Goal: Task Accomplishment & Management: Manage account settings

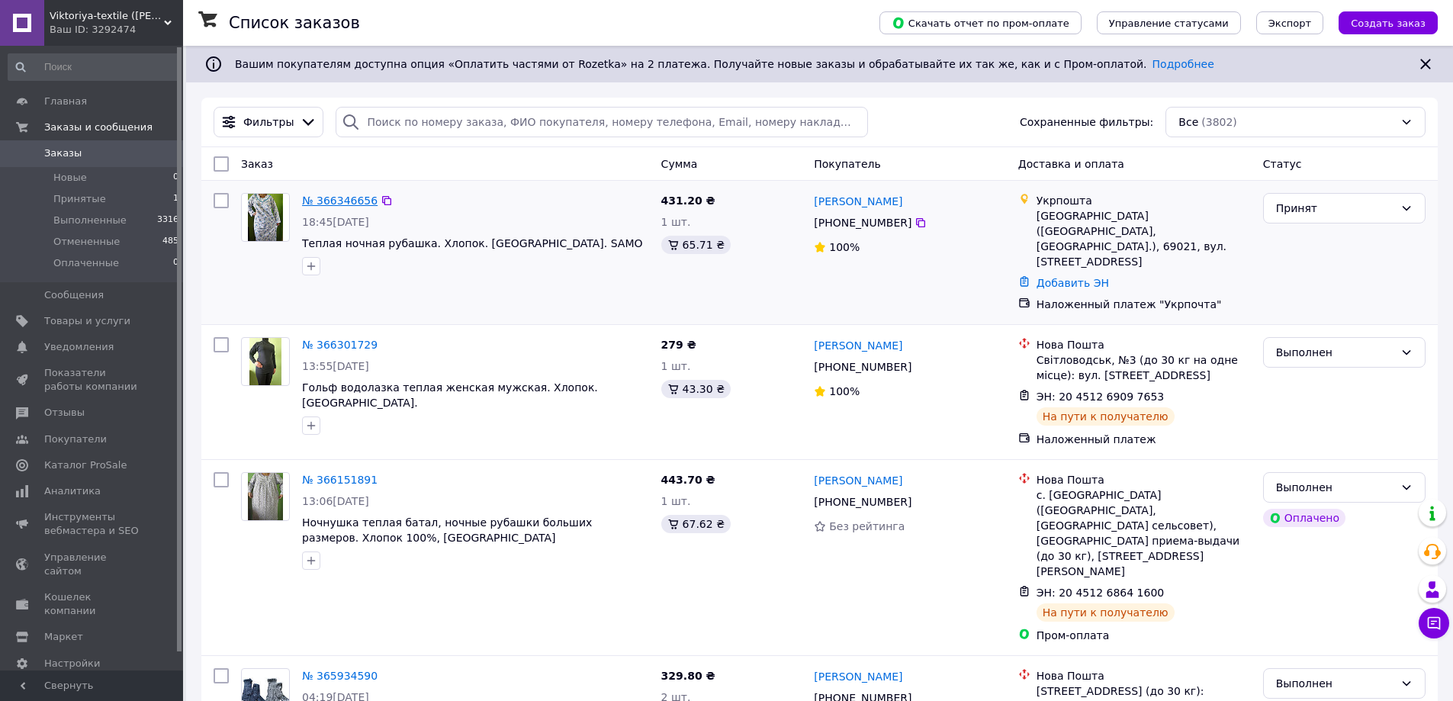
click at [353, 201] on link "№ 366346656" at bounding box center [339, 200] width 75 height 12
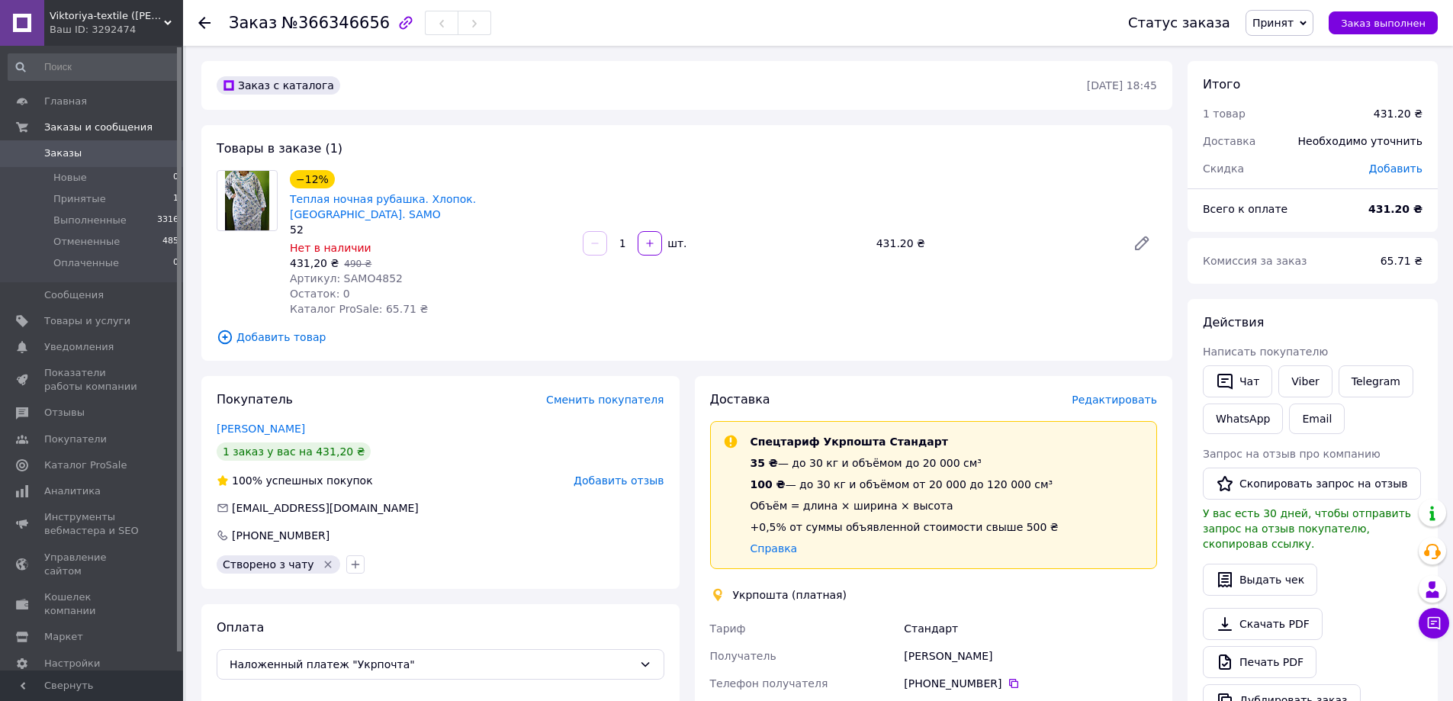
click at [1114, 393] on span "Редактировать" at bounding box center [1113, 399] width 85 height 12
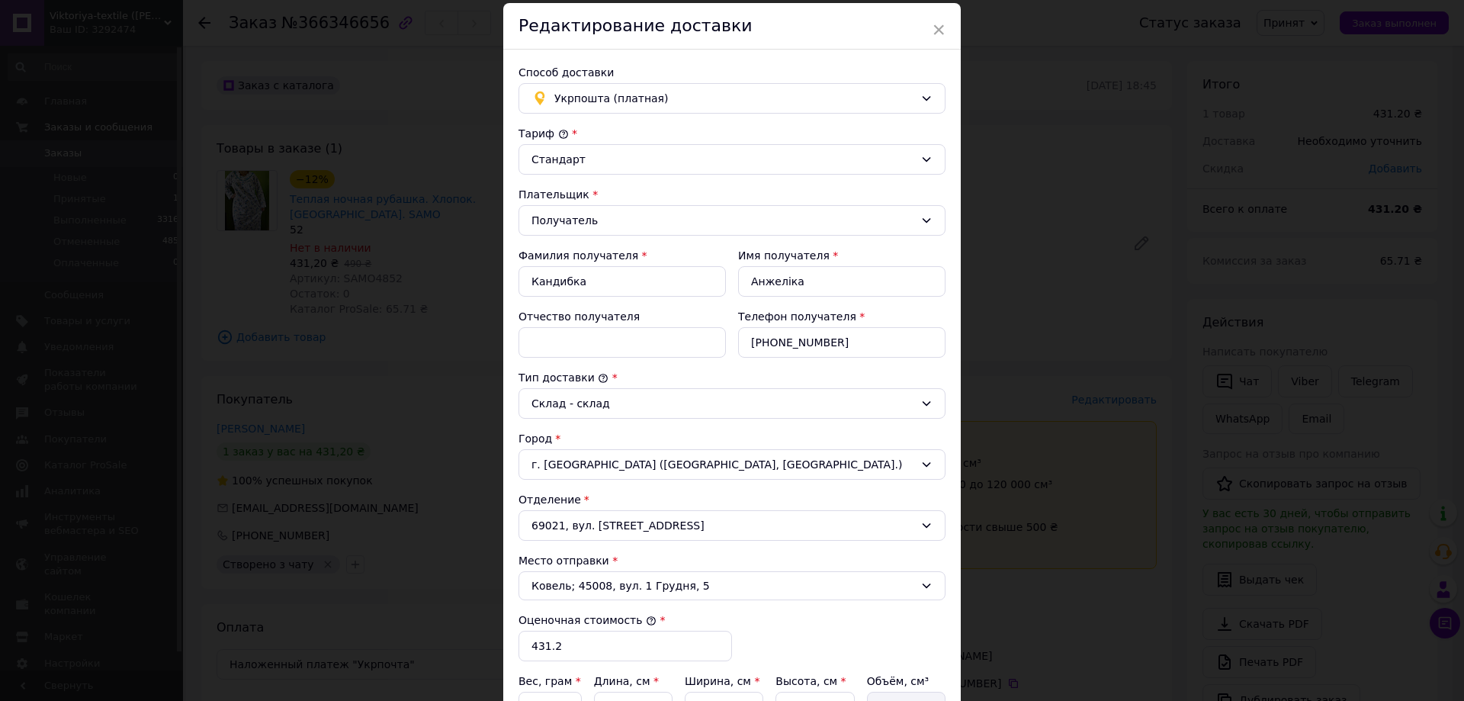
scroll to position [229, 0]
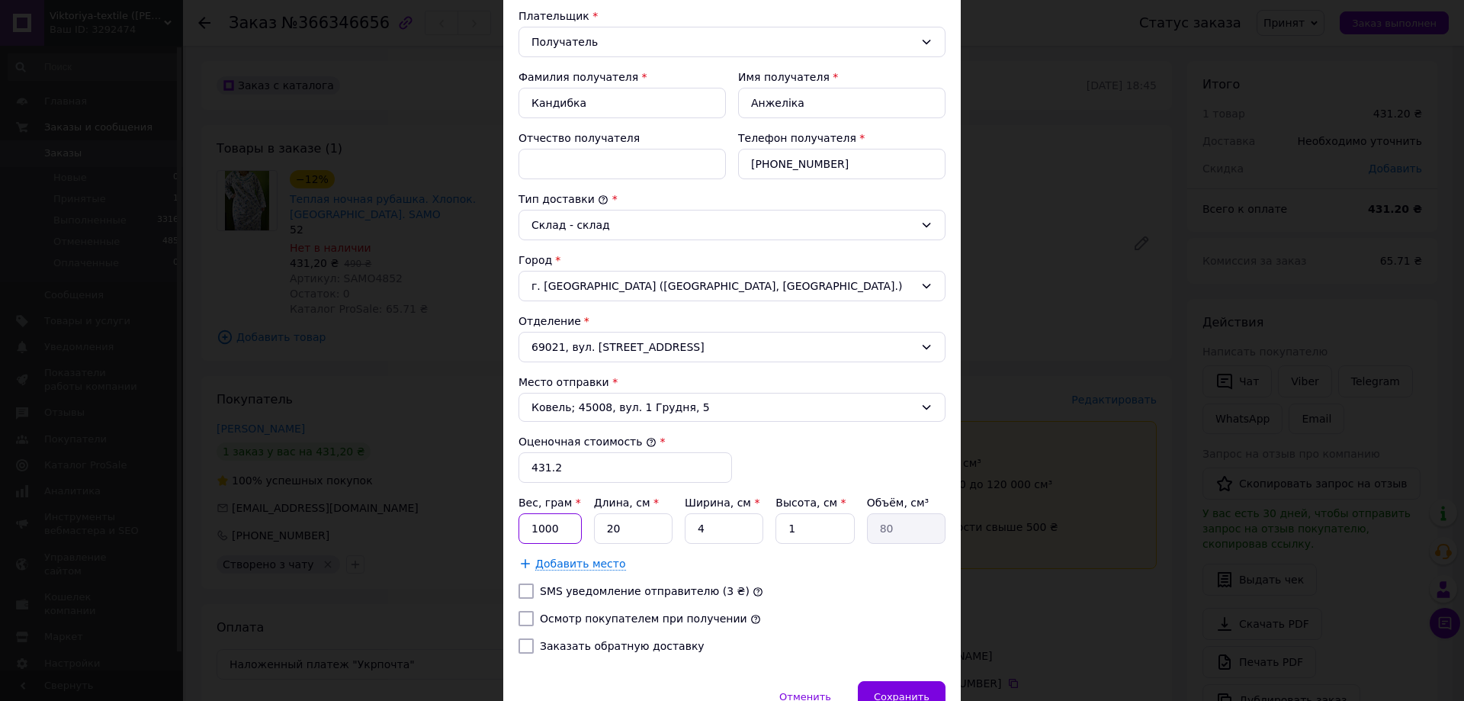
click at [557, 525] on input "1000" at bounding box center [549, 528] width 63 height 30
type input "1"
type input "500"
click at [521, 615] on input "Осмотр покупателем при получении" at bounding box center [525, 618] width 15 height 15
checkbox input "true"
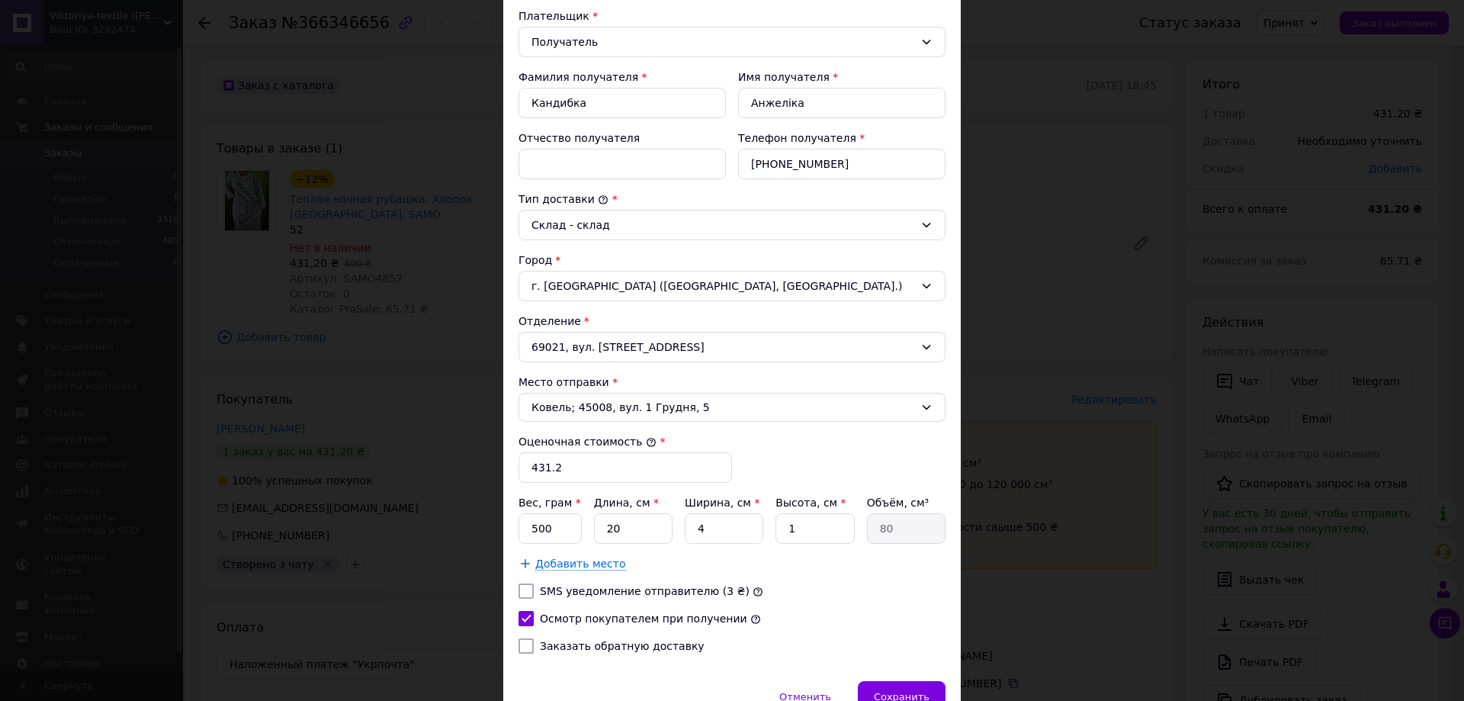
click at [523, 641] on input "Заказать обратную доставку" at bounding box center [525, 645] width 15 height 15
checkbox input "true"
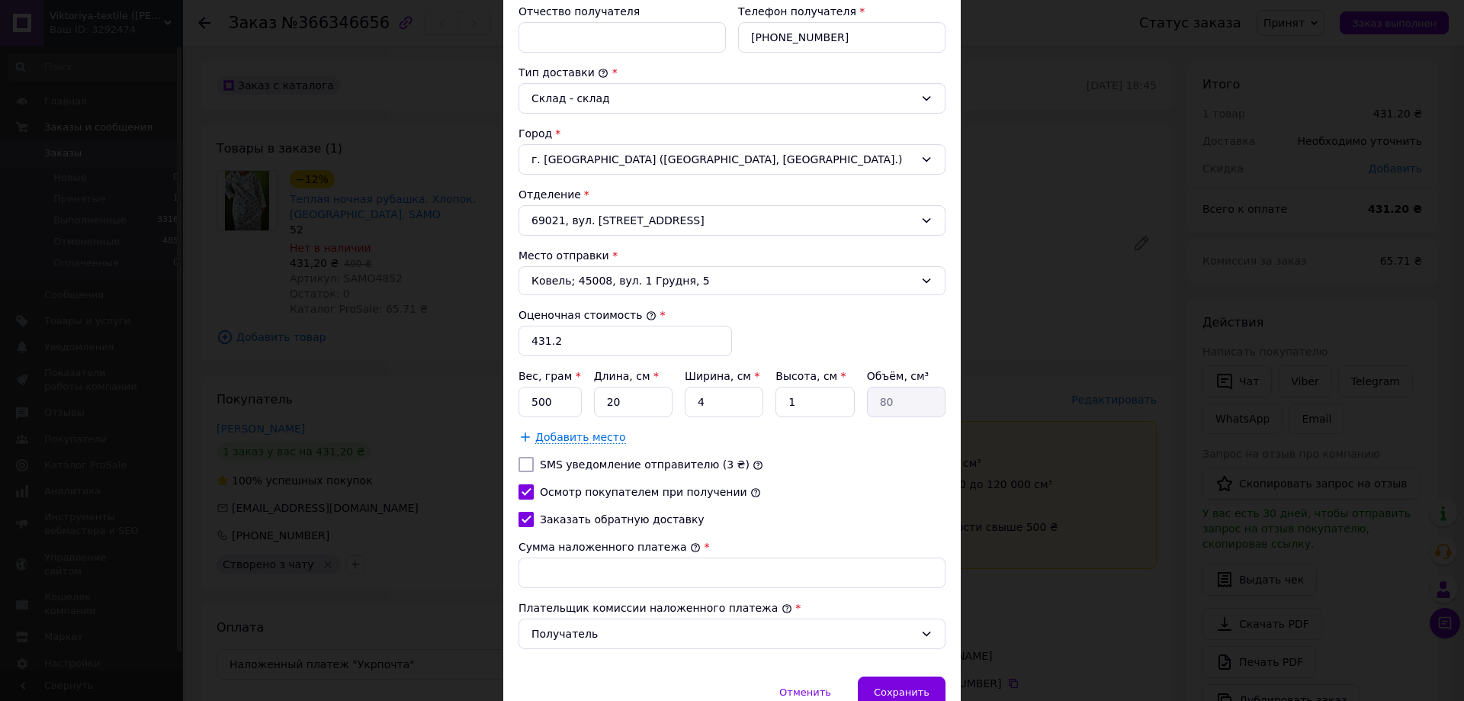
scroll to position [381, 0]
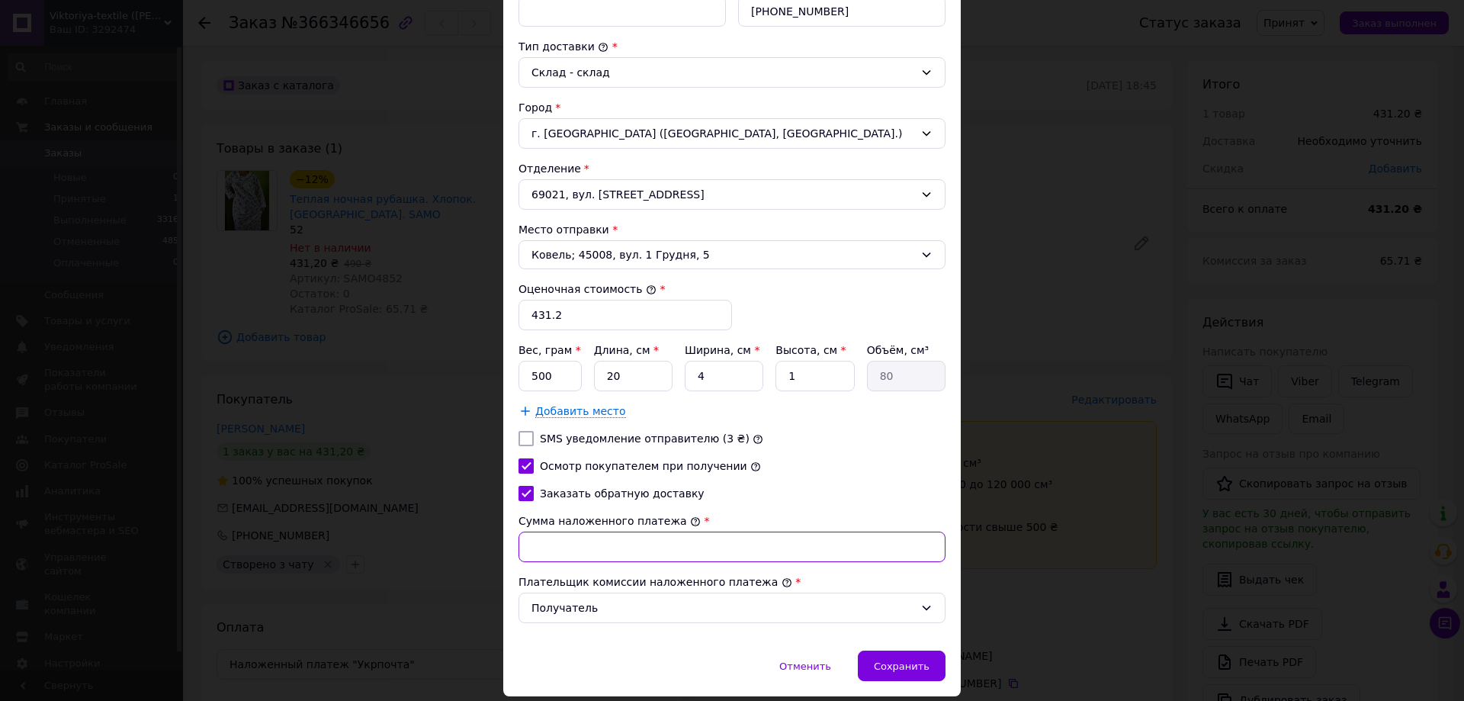
click at [565, 544] on input "Сумма наложенного платежа" at bounding box center [731, 546] width 427 height 30
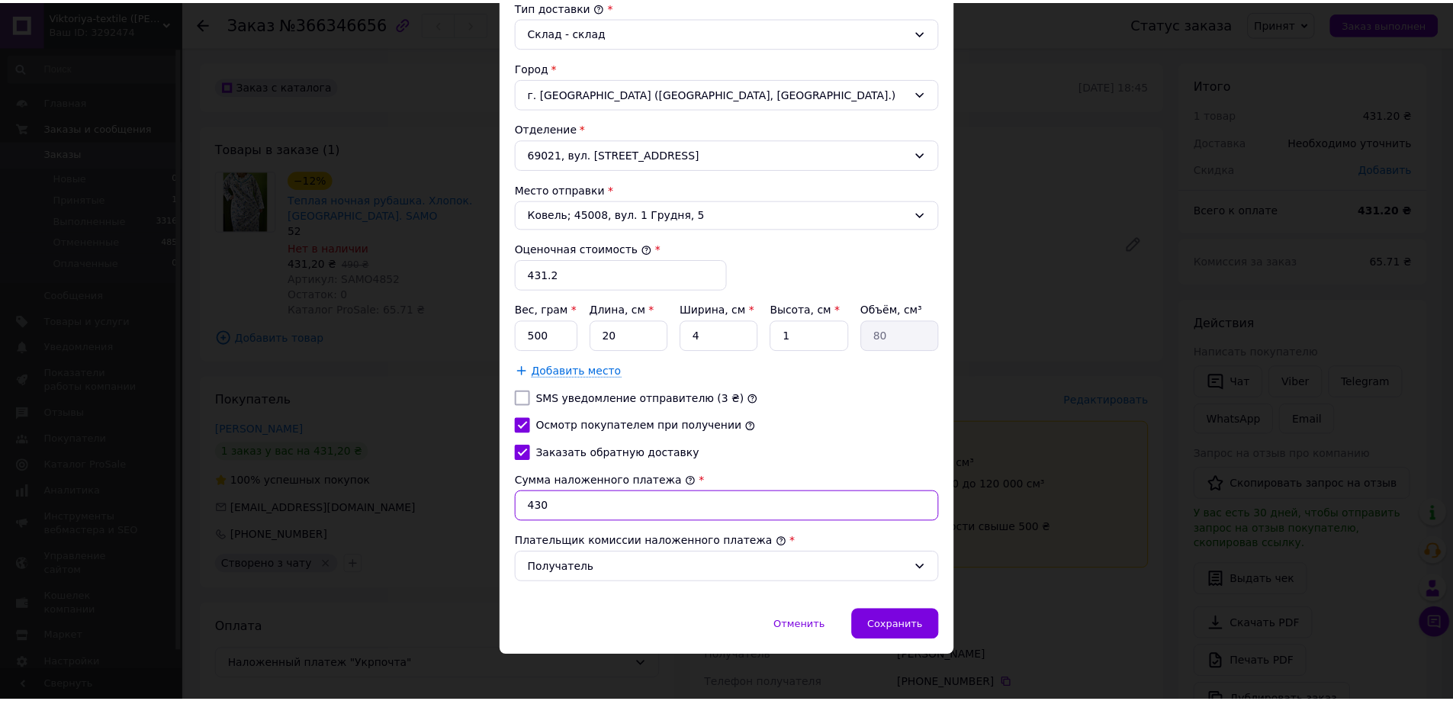
scroll to position [430, 0]
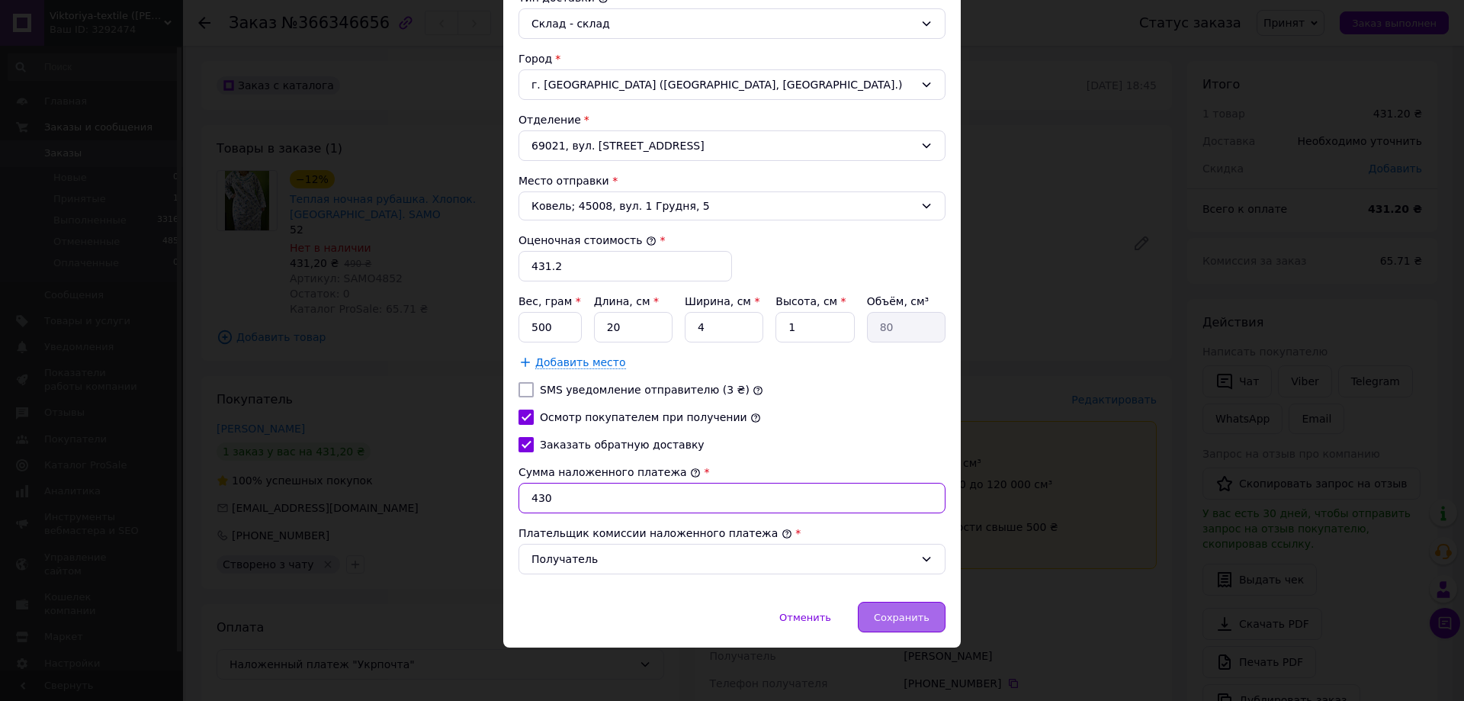
type input "430"
click at [889, 612] on span "Сохранить" at bounding box center [902, 617] width 56 height 11
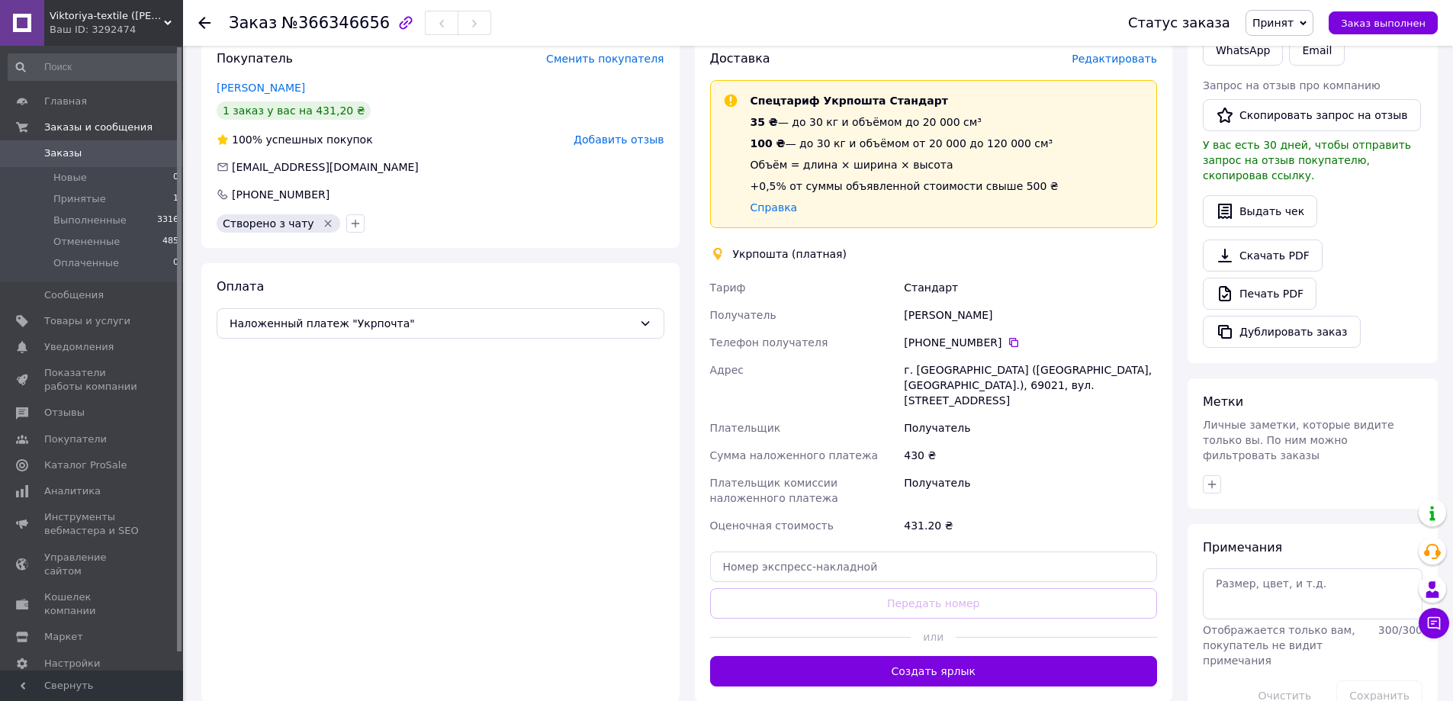
scroll to position [457, 0]
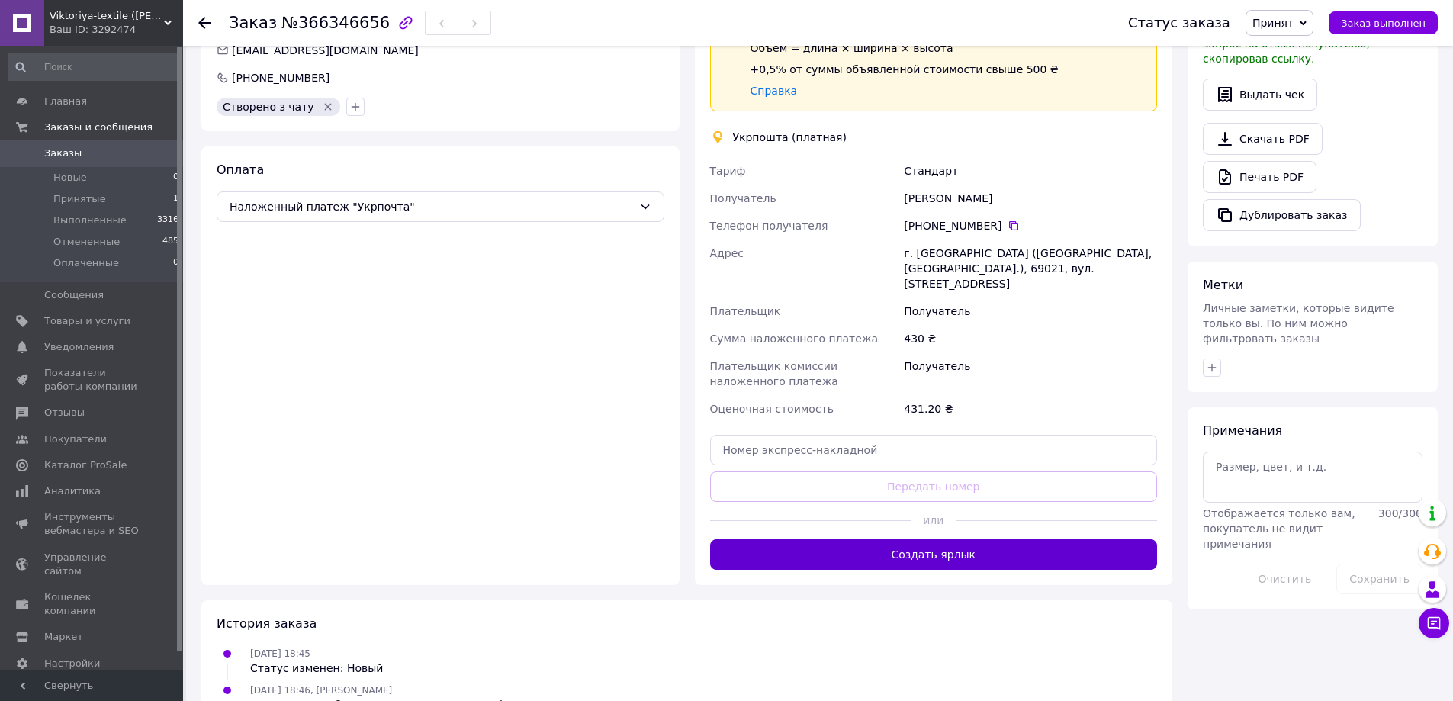
click at [952, 539] on button "Создать ярлык" at bounding box center [934, 554] width 448 height 30
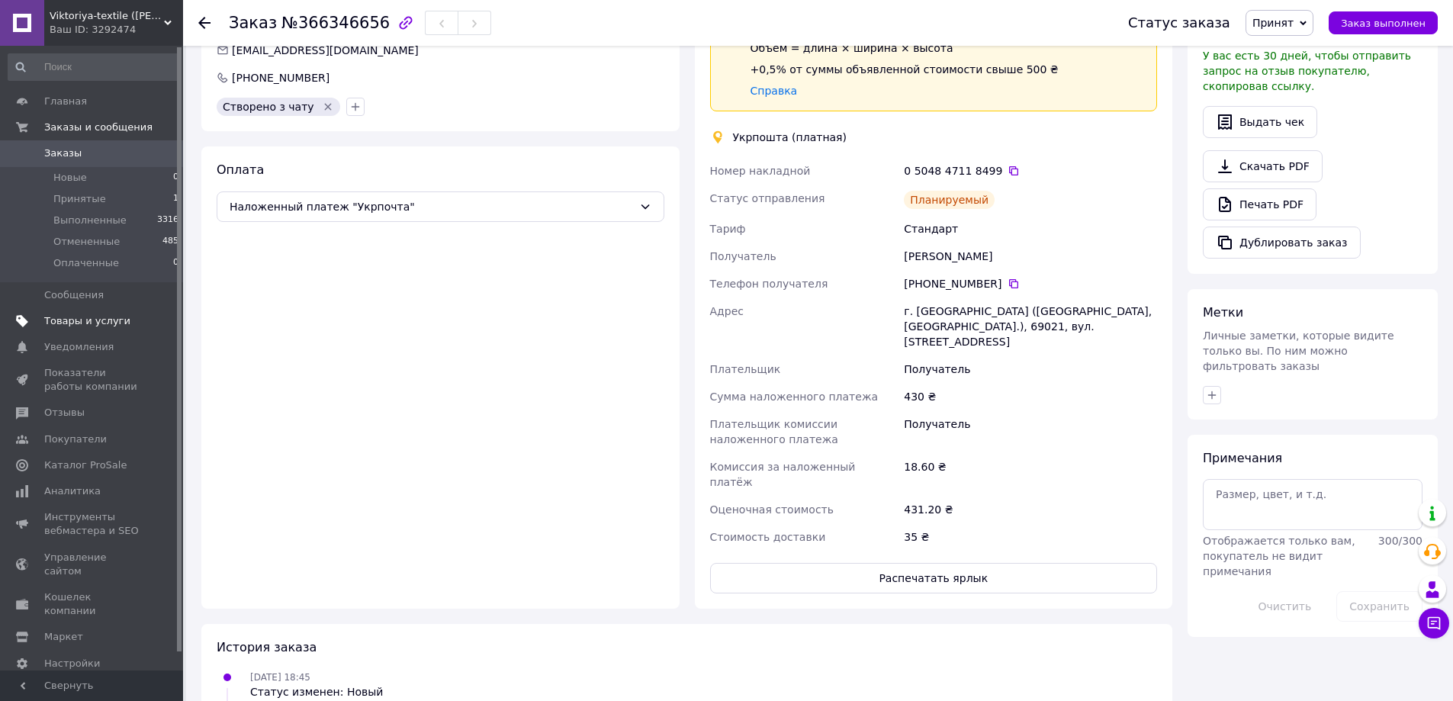
click at [65, 319] on span "Товары и услуги" at bounding box center [87, 321] width 86 height 14
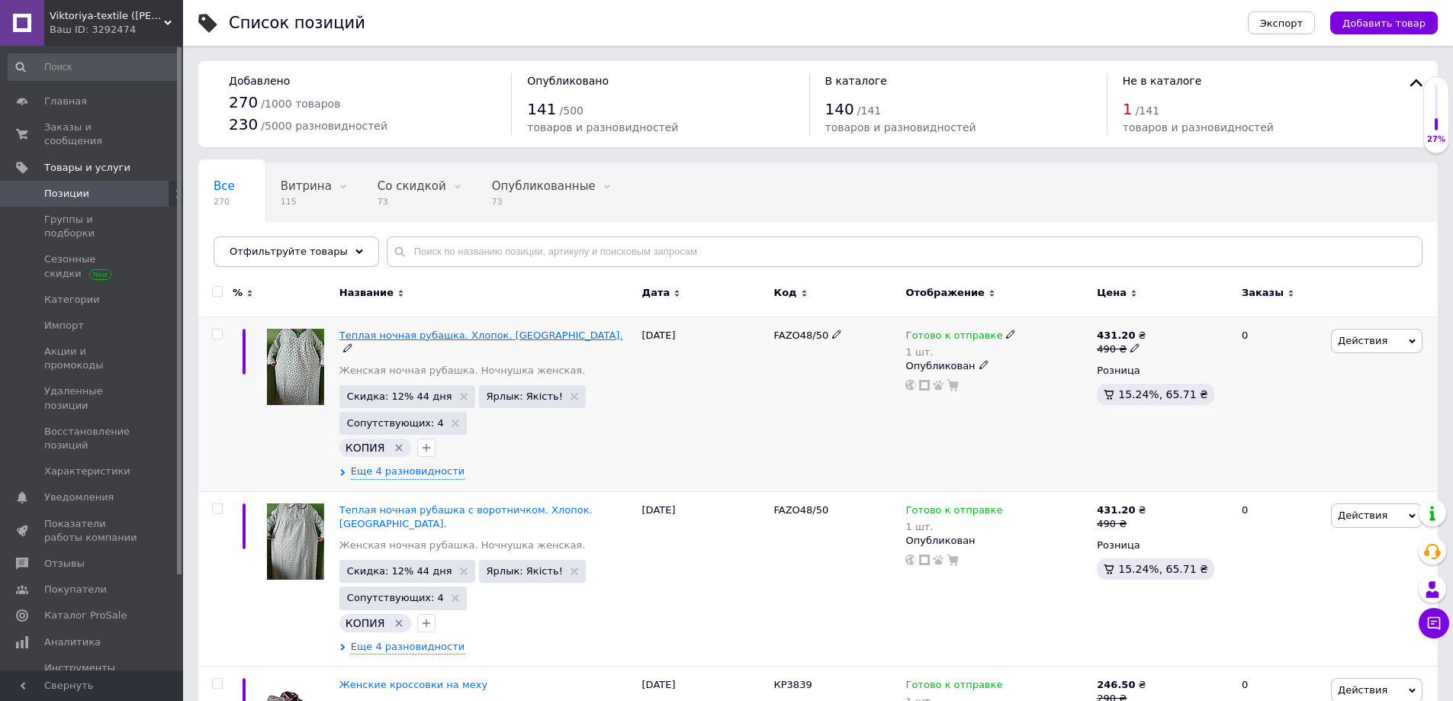
click at [407, 333] on span "Теплая ночная рубашка. Хлопок. [GEOGRAPHIC_DATA]." at bounding box center [481, 334] width 284 height 11
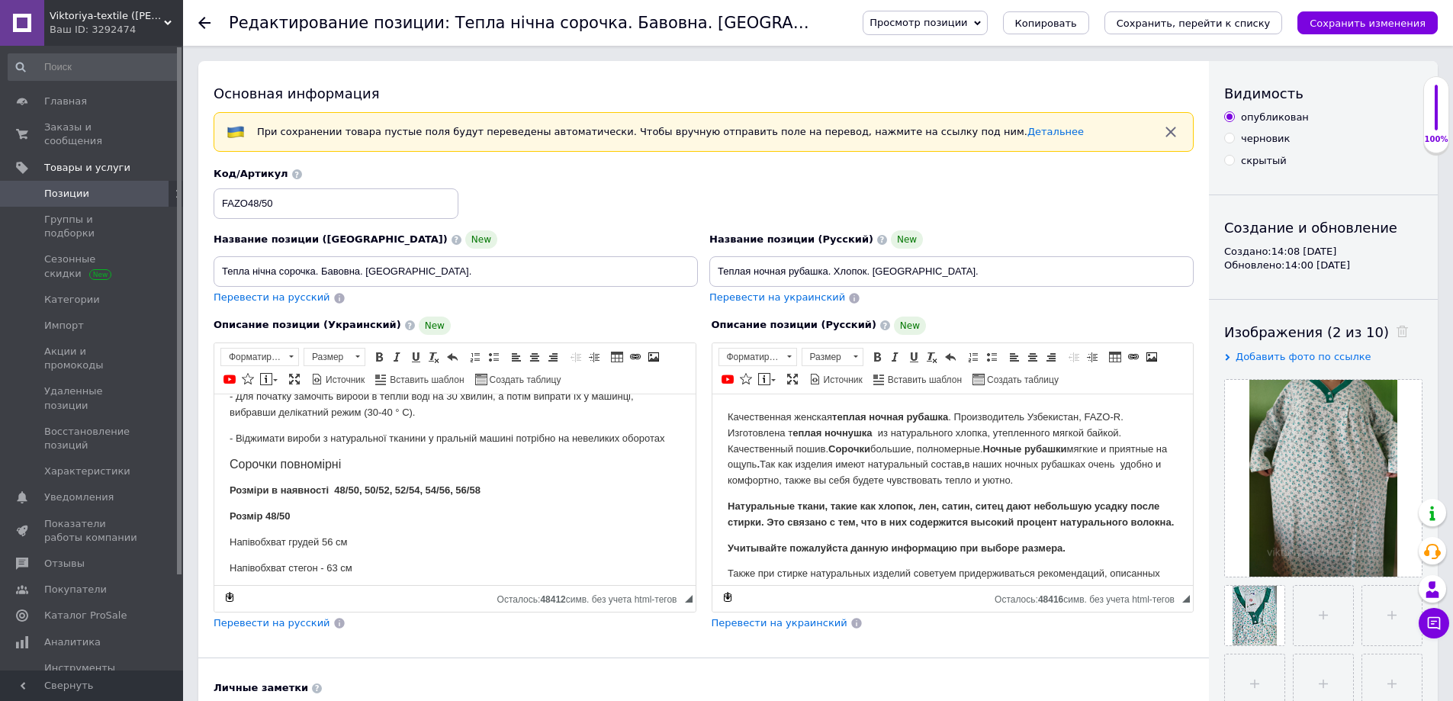
scroll to position [229, 0]
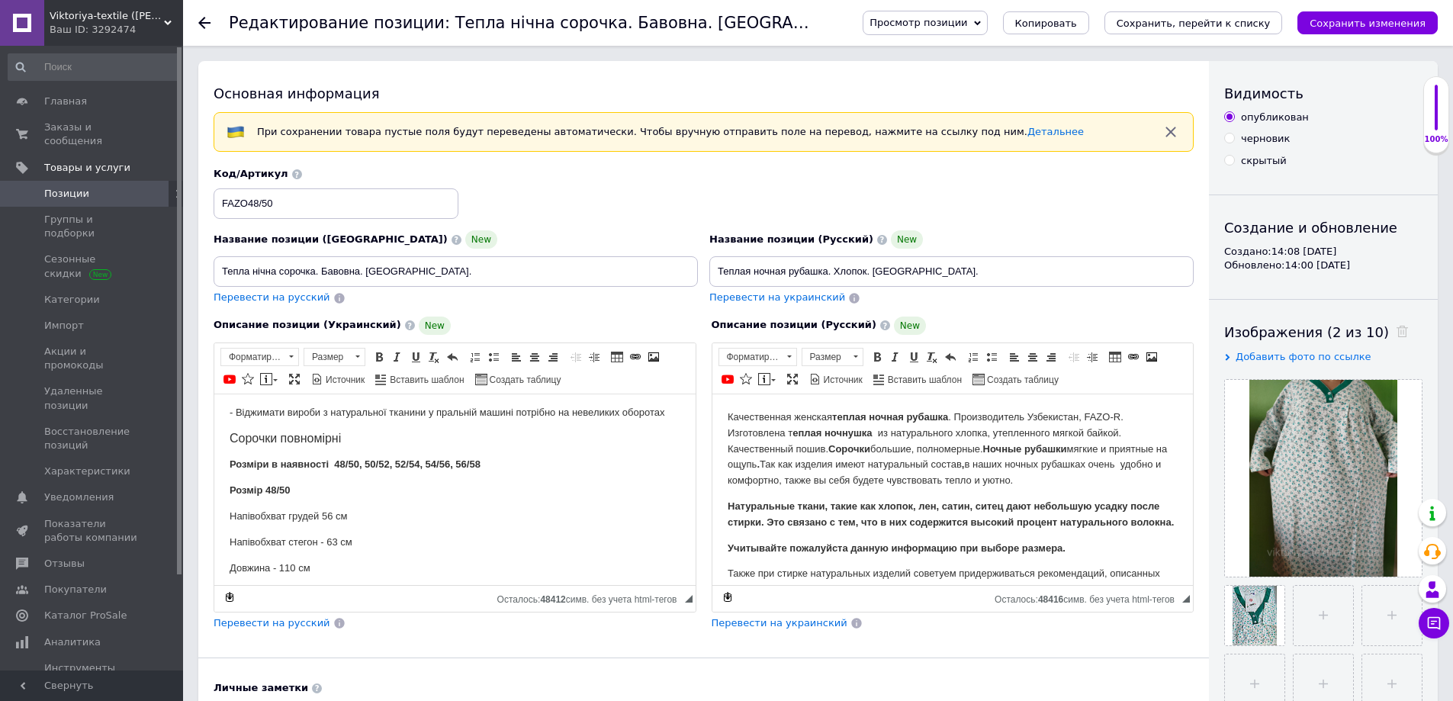
click at [423, 458] on strong "Розміри в наявності 48/50, 50/52, 52/54, 54/56, 56/58" at bounding box center [355, 462] width 251 height 11
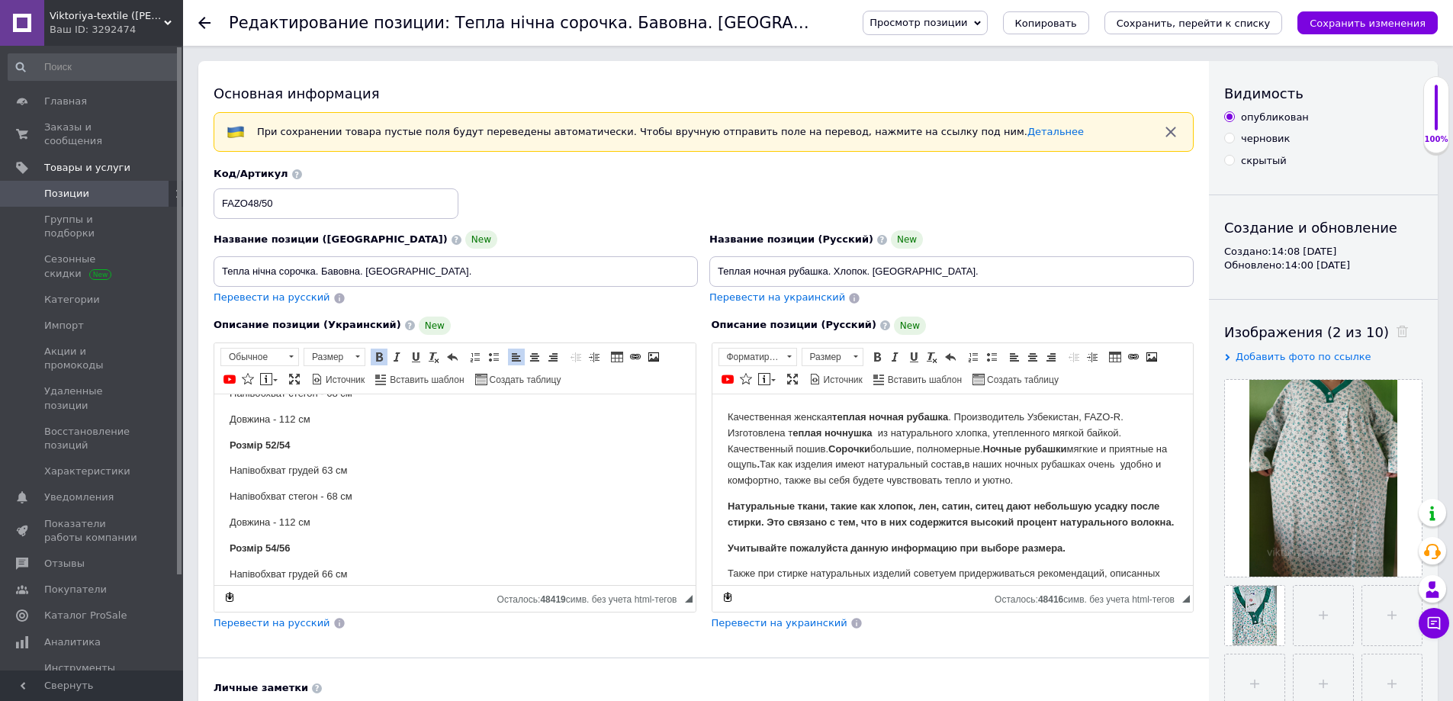
scroll to position [457, 0]
drag, startPoint x: 229, startPoint y: 468, endPoint x: 378, endPoint y: 537, distance: 164.5
click at [378, 537] on html "Якісна жіноча тепла нічна сорочка. Виробник Узбекистан . FAZO-R. Виготовлено те…" at bounding box center [454, 401] width 481 height 931
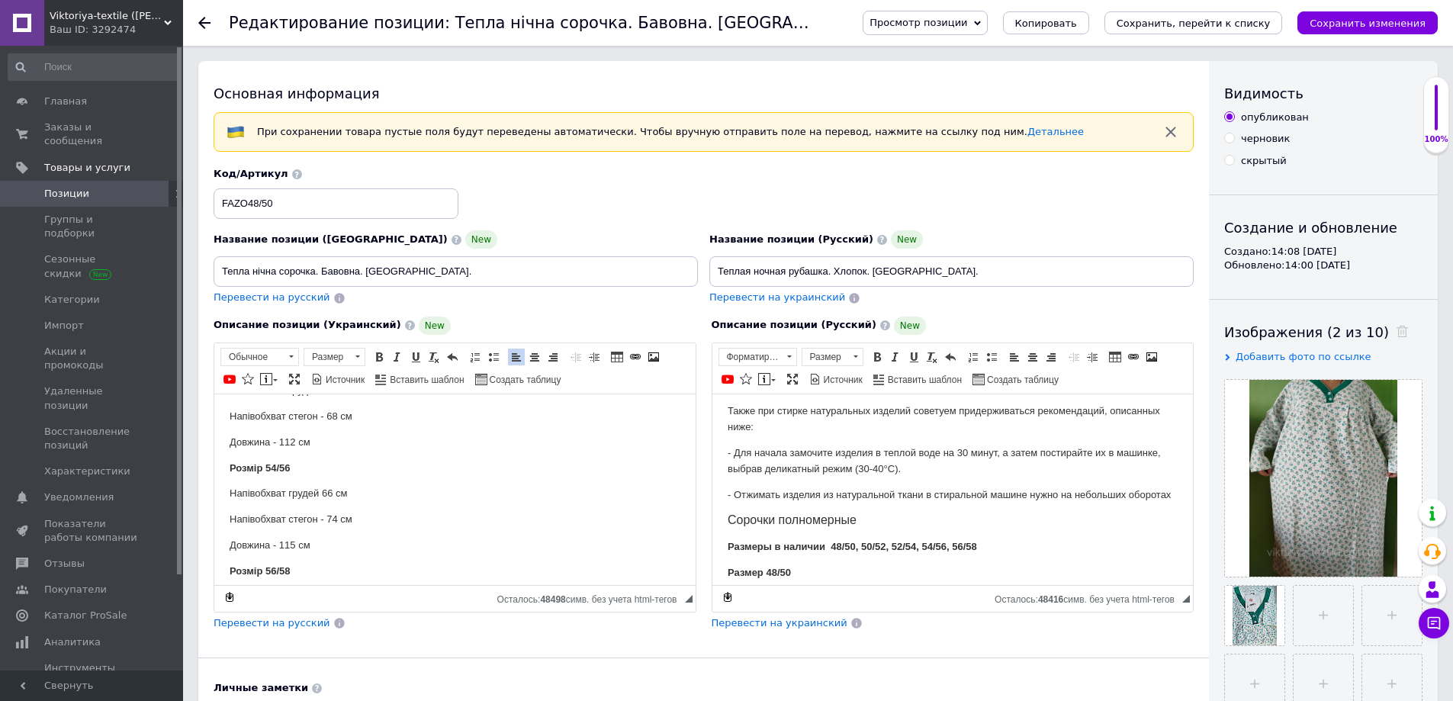
scroll to position [229, 0]
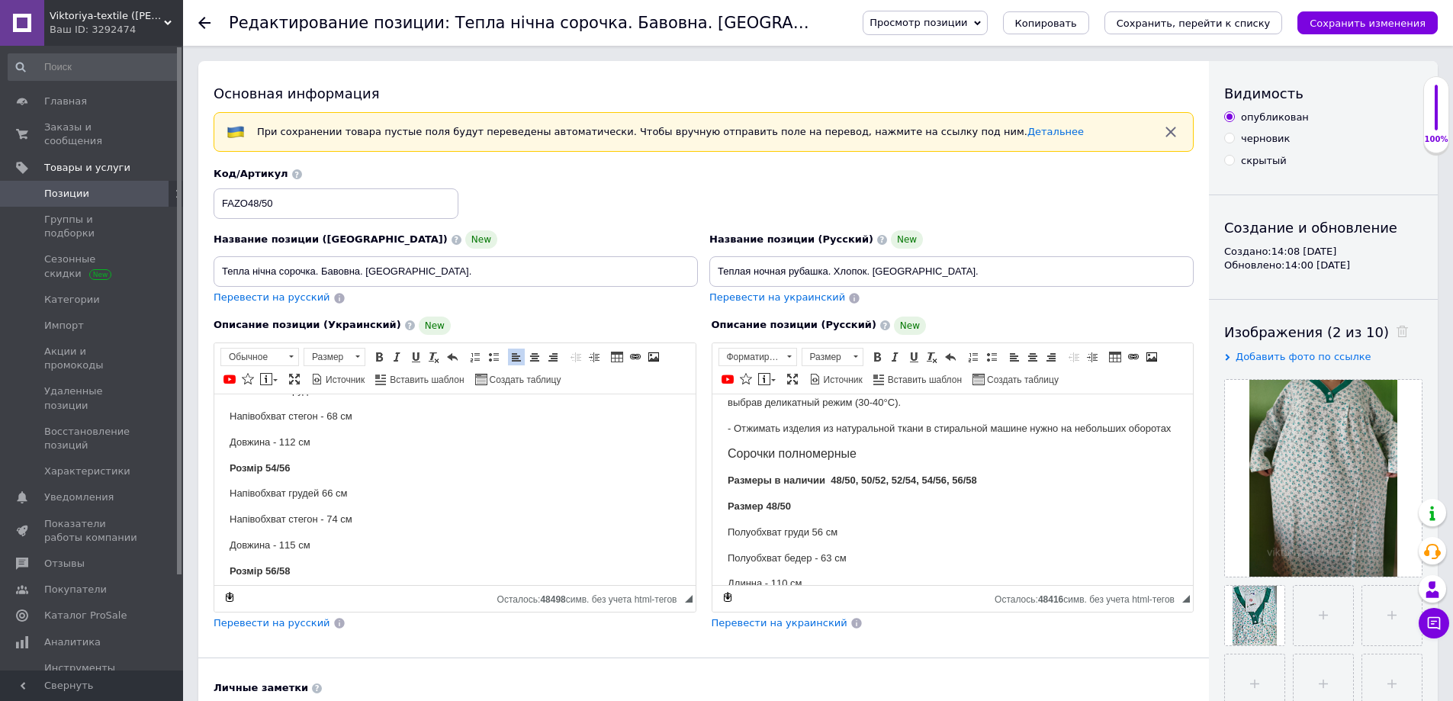
click at [917, 485] on strong "Размеры в наличии 48/50, 50/52, 52/54, 54/56, 56/58" at bounding box center [851, 479] width 249 height 11
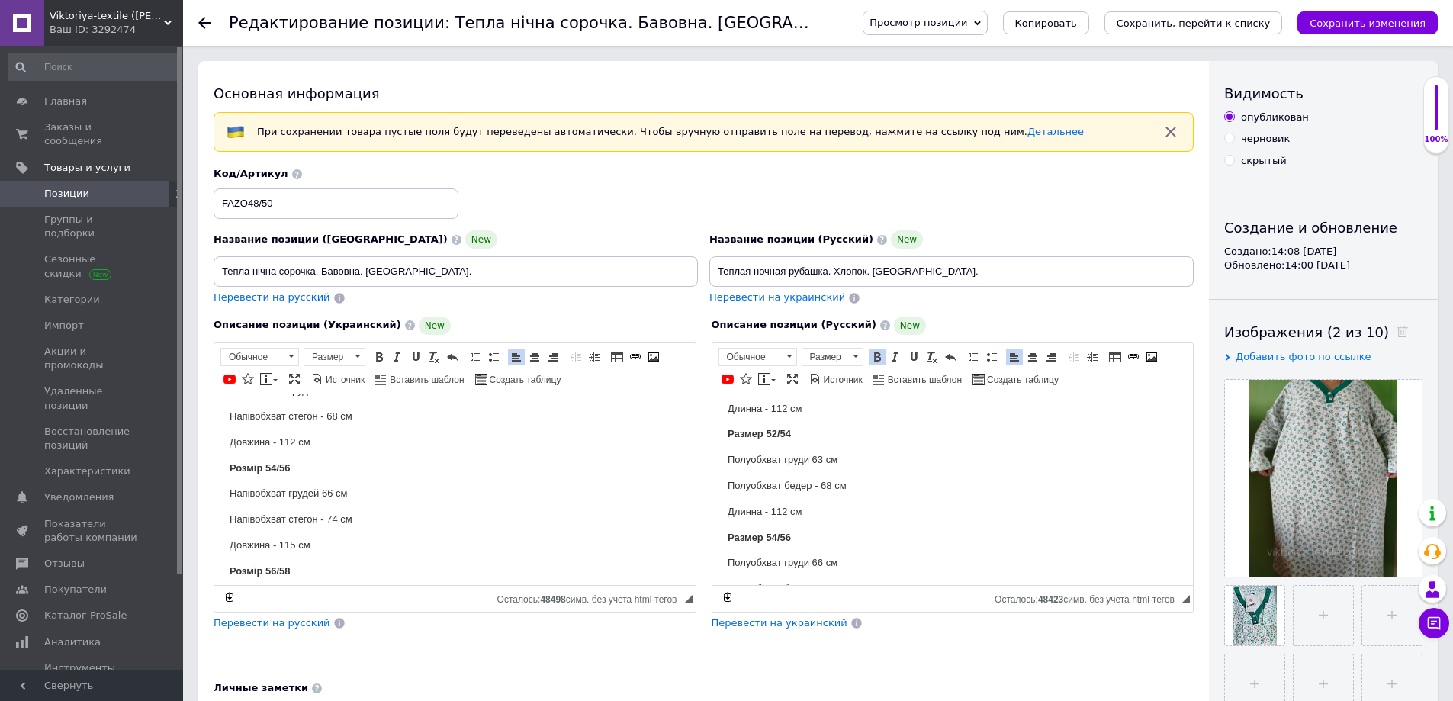
scroll to position [534, 0]
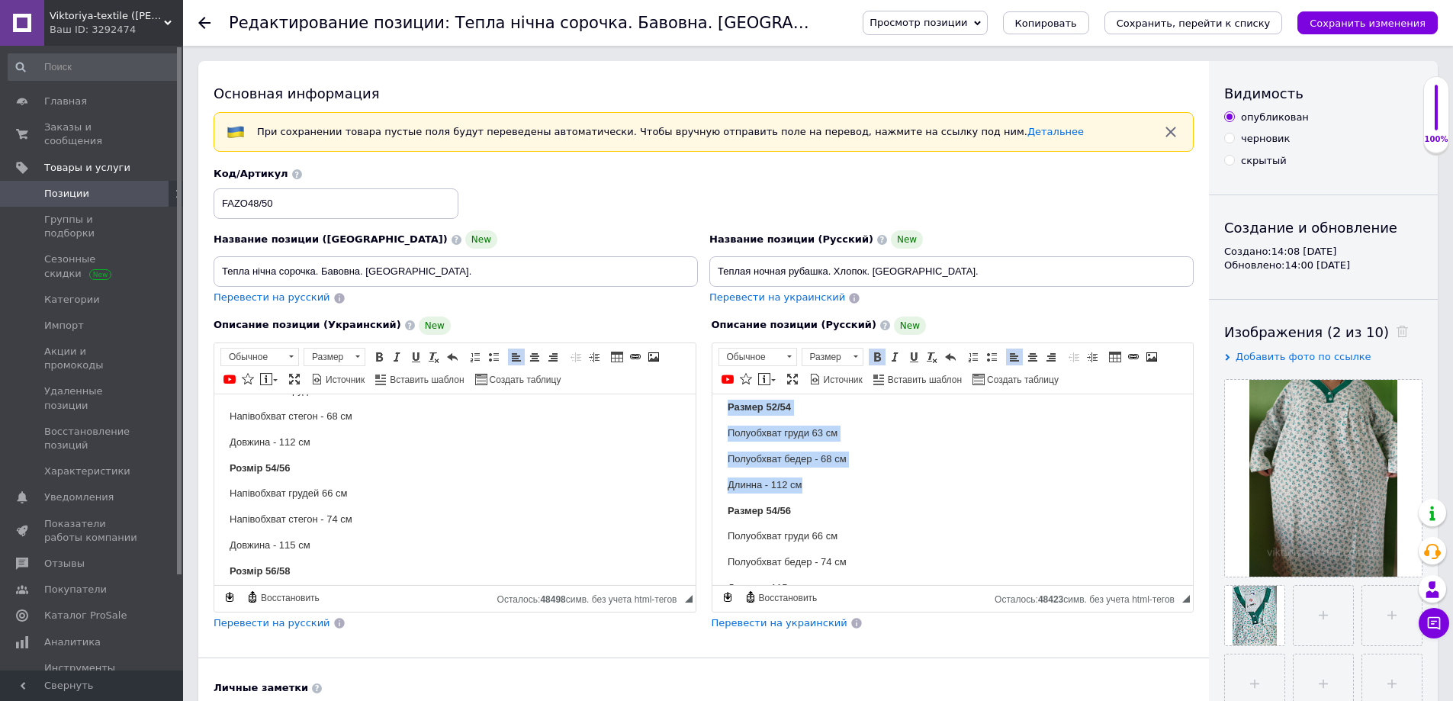
drag, startPoint x: 724, startPoint y: 436, endPoint x: 861, endPoint y: 502, distance: 152.1
click at [861, 502] on html "Качественная женская теплая ночная рубашка . Производитель Узбекистан, FAZO-R. …" at bounding box center [951, 325] width 481 height 931
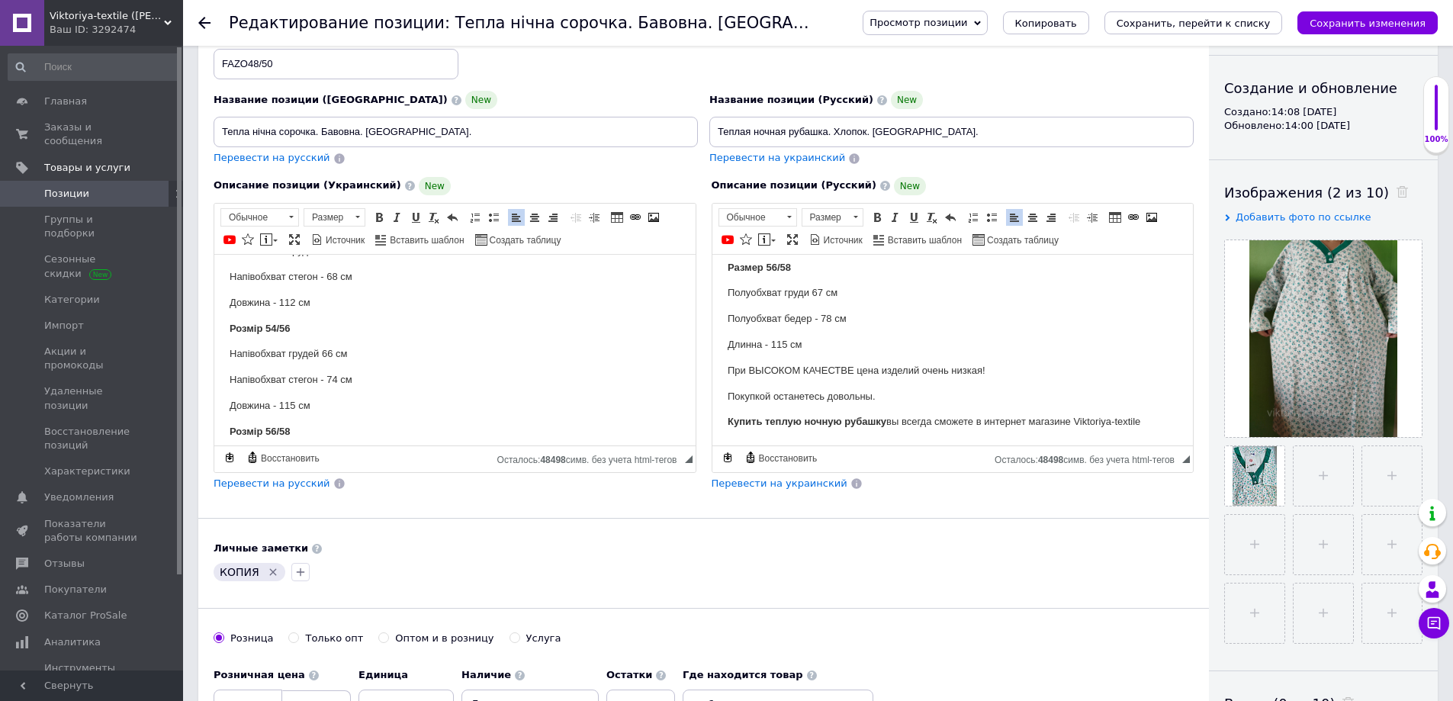
scroll to position [229, 0]
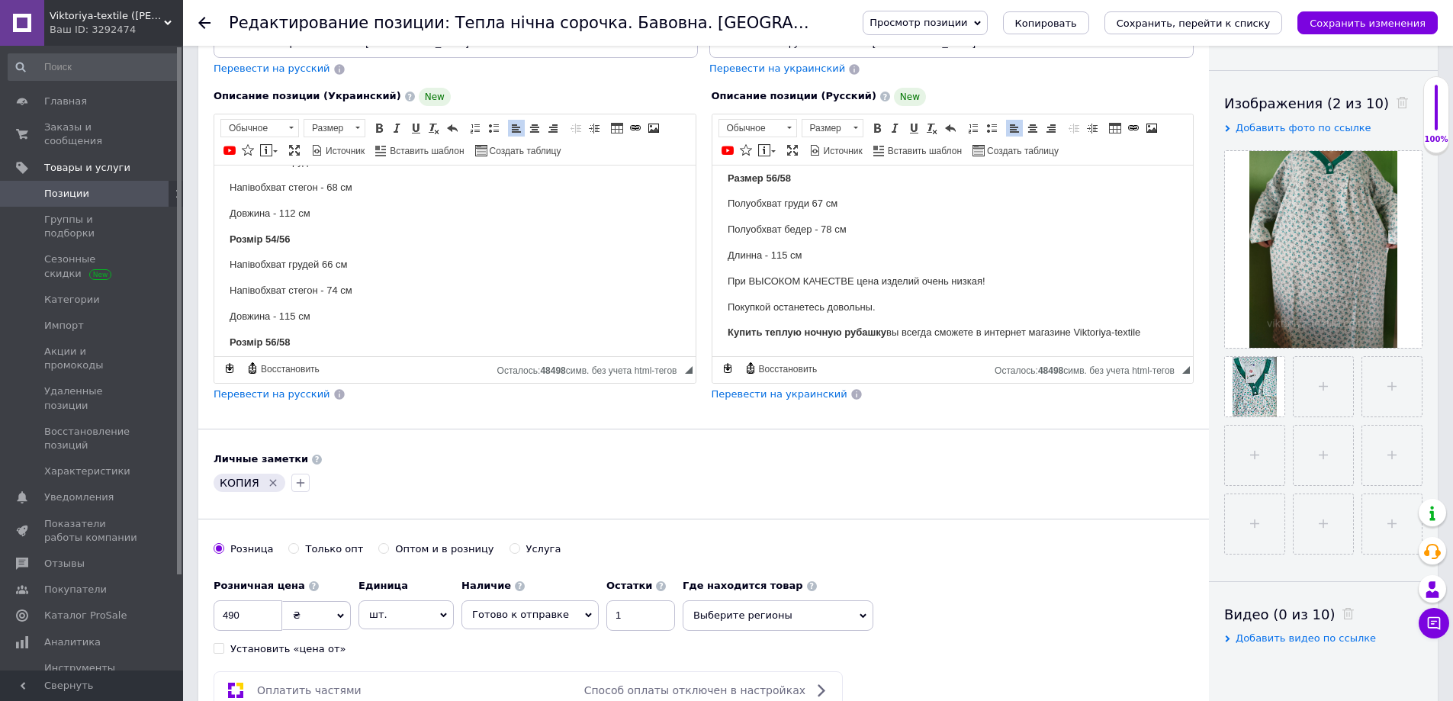
click at [1370, 20] on icon "Сохранить изменения" at bounding box center [1367, 23] width 116 height 11
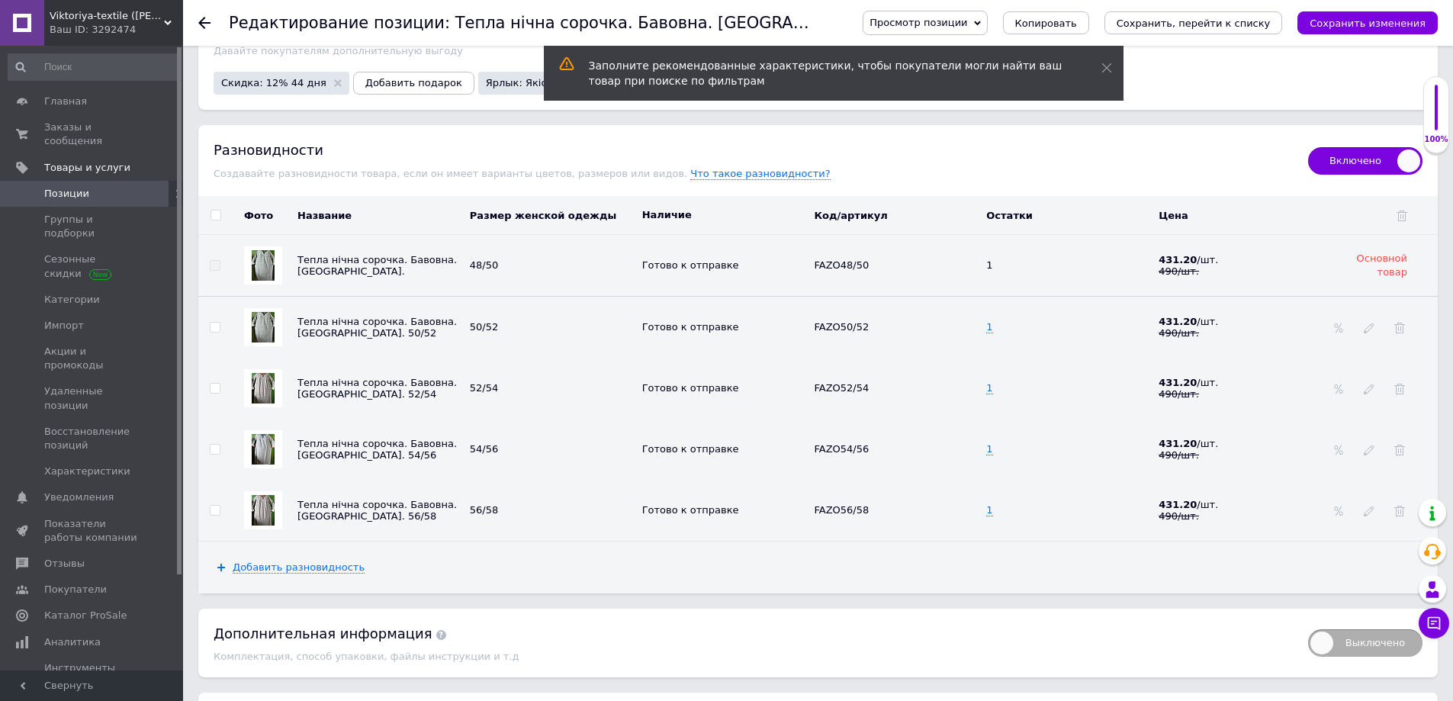
scroll to position [2211, 0]
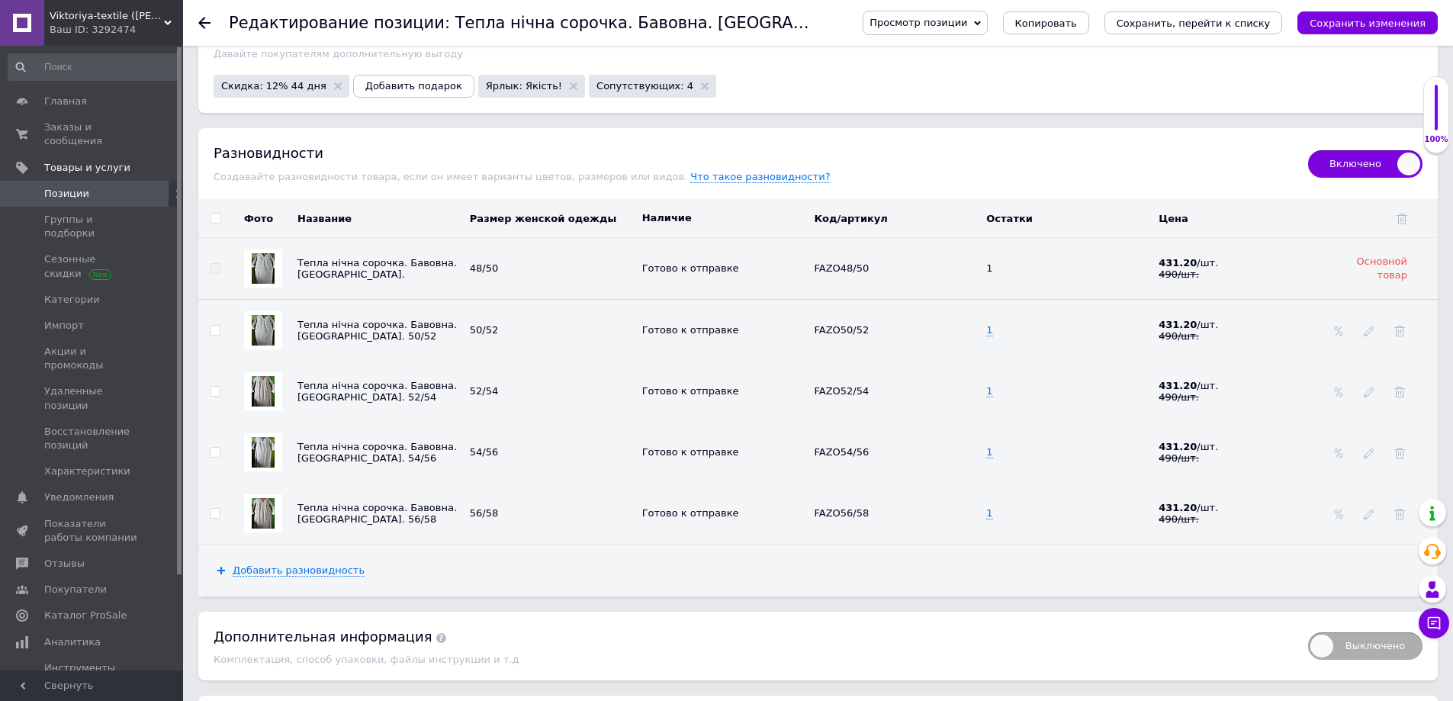
click at [264, 376] on img at bounding box center [263, 391] width 23 height 30
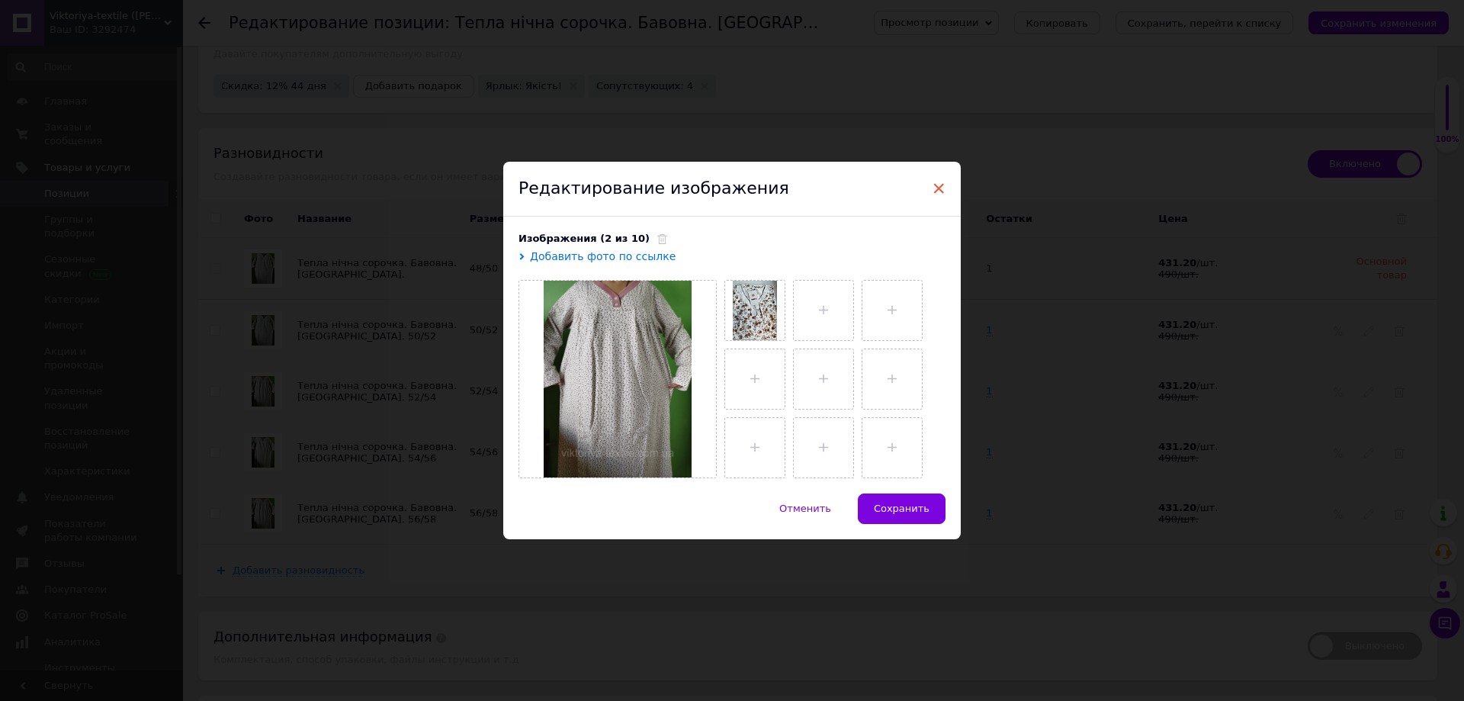
click at [936, 188] on span "×" at bounding box center [939, 188] width 14 height 26
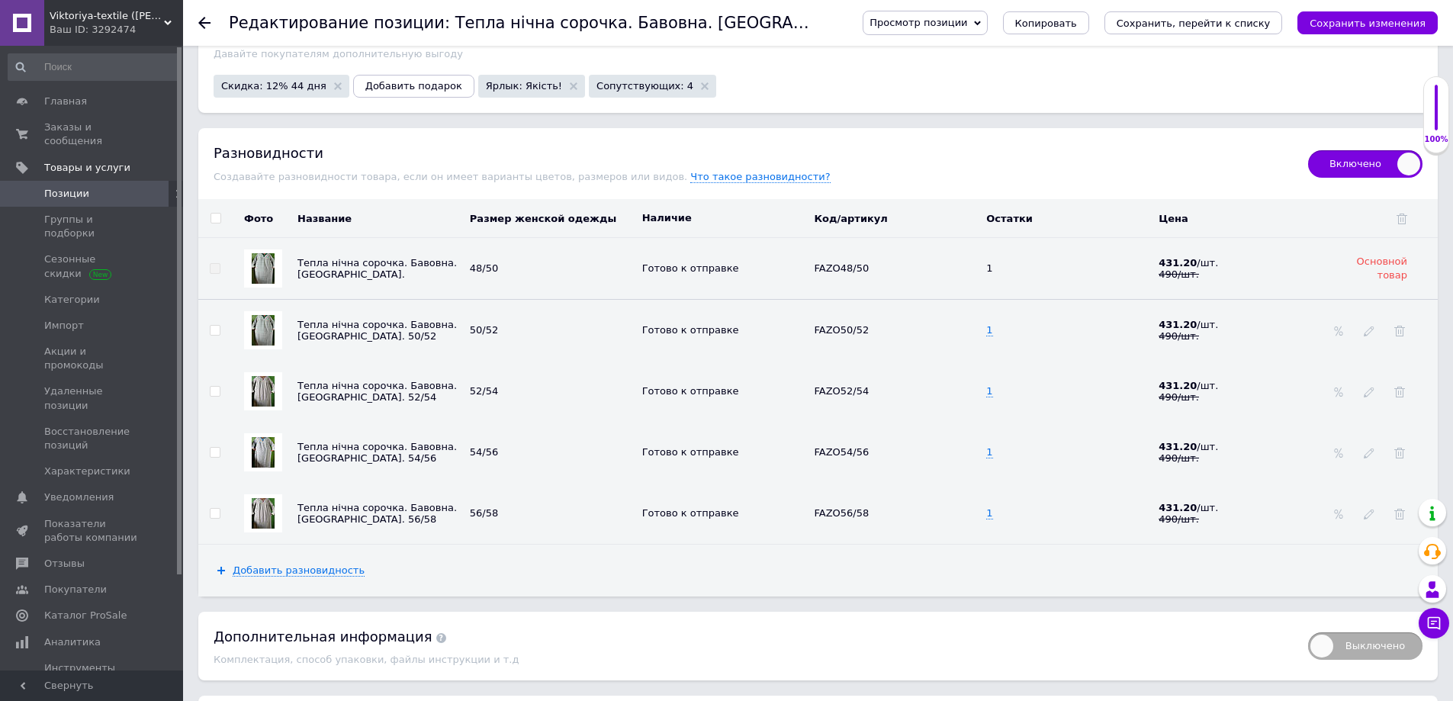
click at [215, 387] on input "checkbox" at bounding box center [215, 392] width 10 height 10
checkbox input "true"
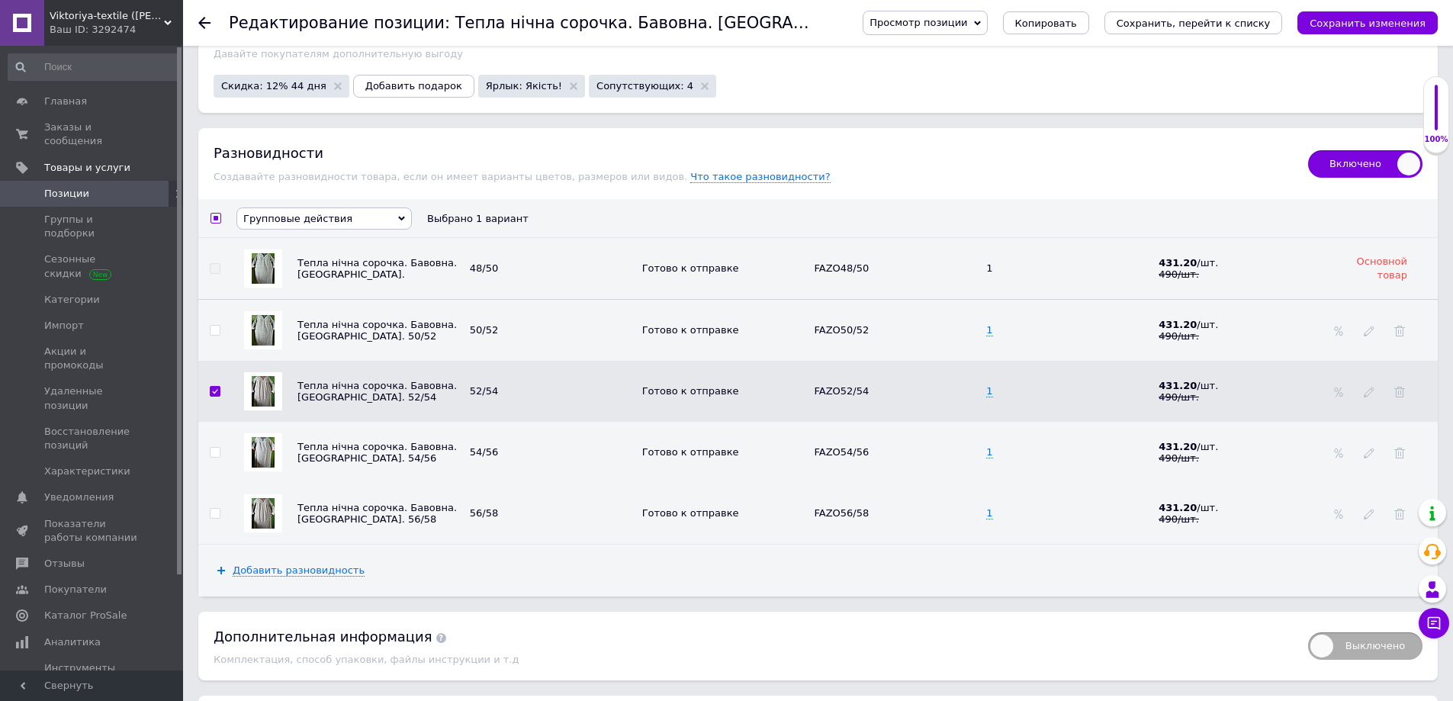
click at [403, 207] on span "Групповые действия" at bounding box center [323, 218] width 175 height 22
click at [310, 236] on li "Скрыть разновидности" at bounding box center [324, 245] width 174 height 19
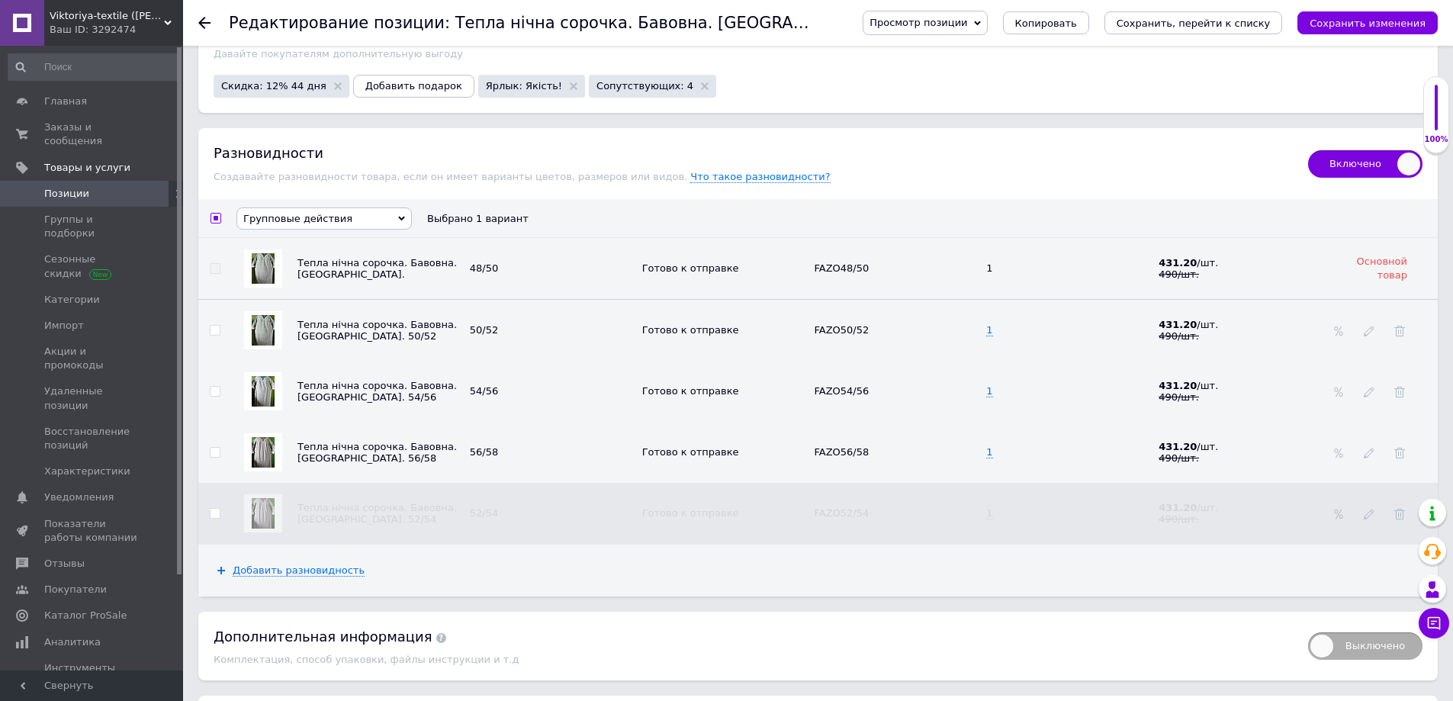
checkbox input "false"
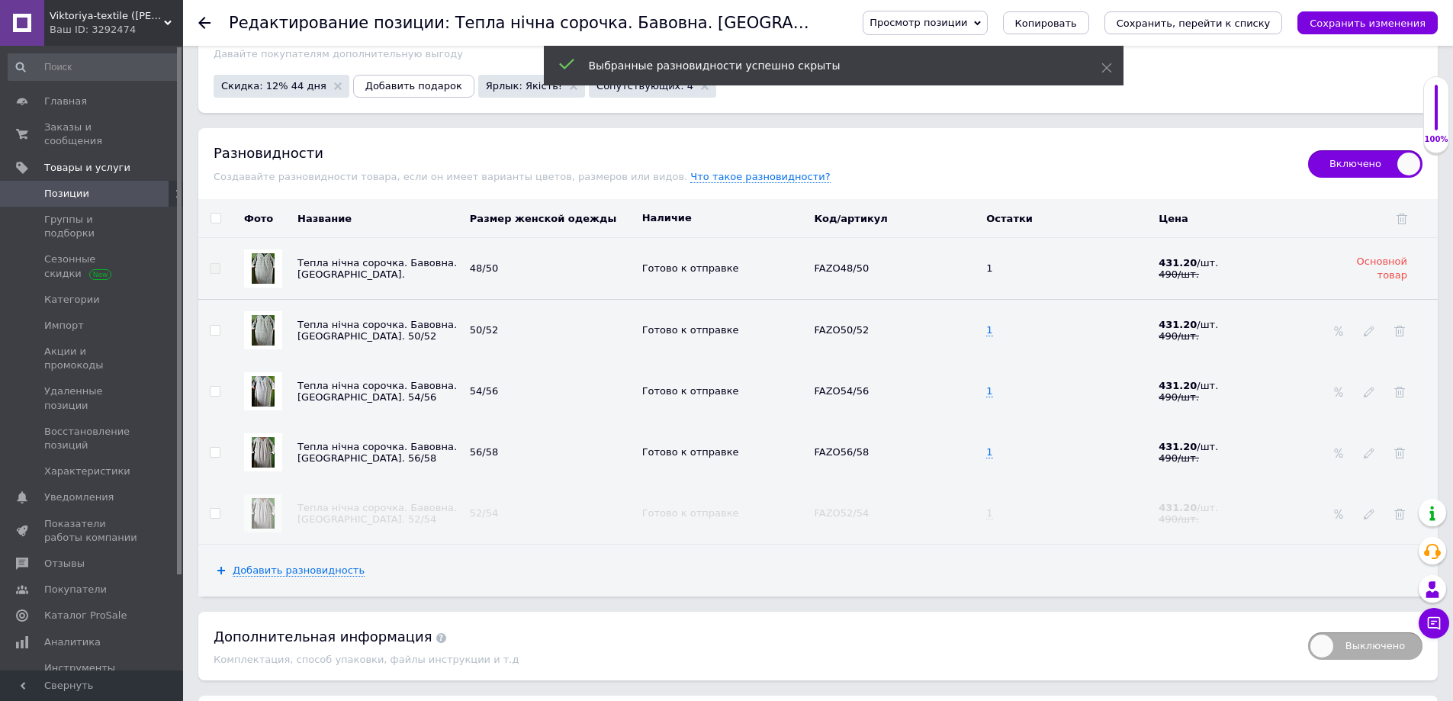
click at [260, 437] on img at bounding box center [263, 452] width 23 height 30
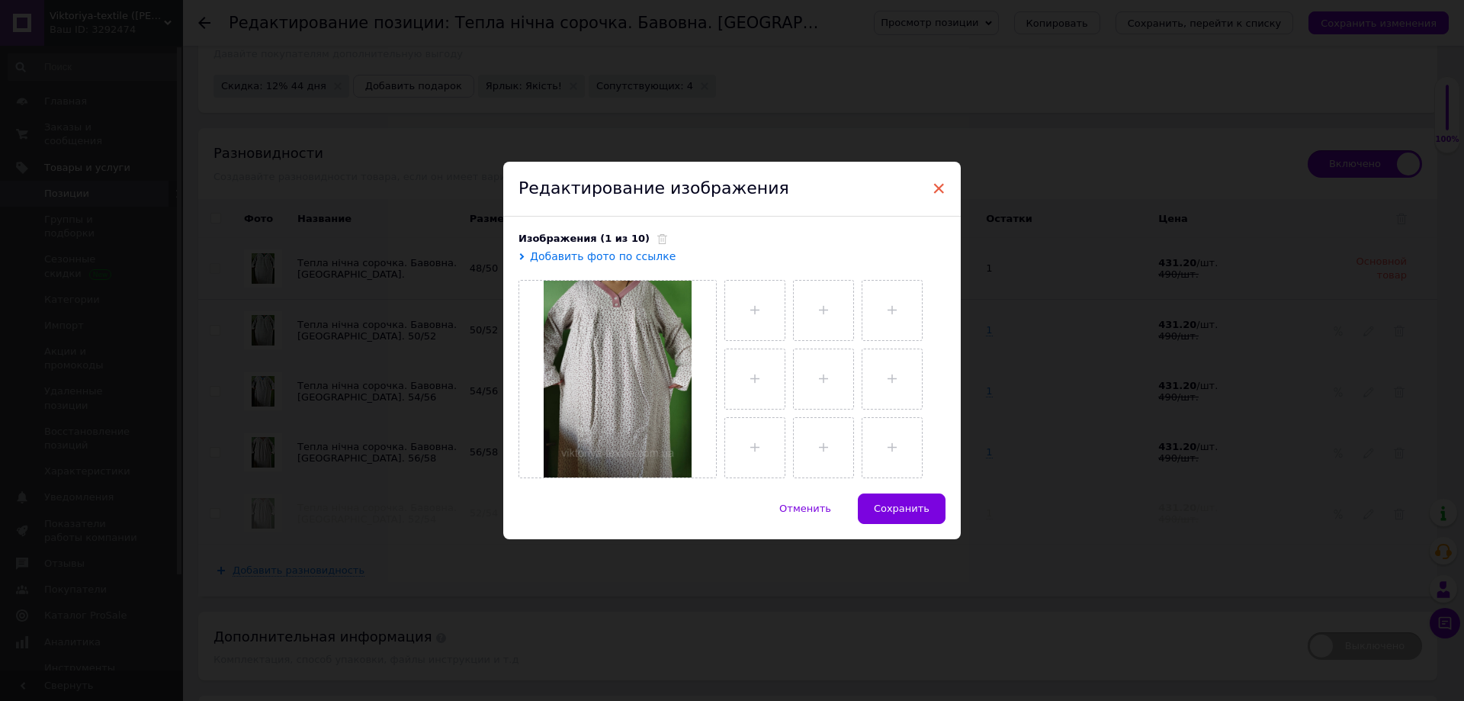
click at [942, 185] on span "×" at bounding box center [939, 188] width 14 height 26
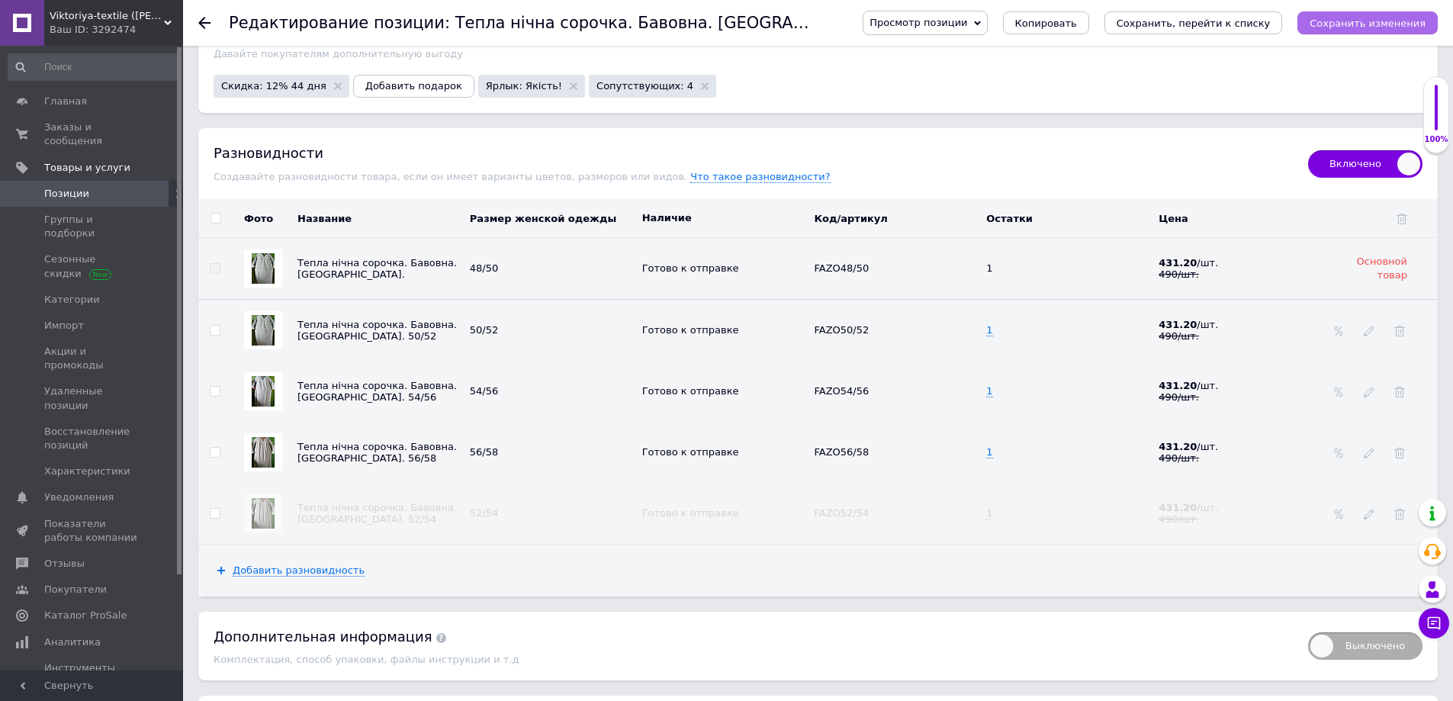
click at [1338, 22] on icon "Сохранить изменения" at bounding box center [1367, 23] width 116 height 11
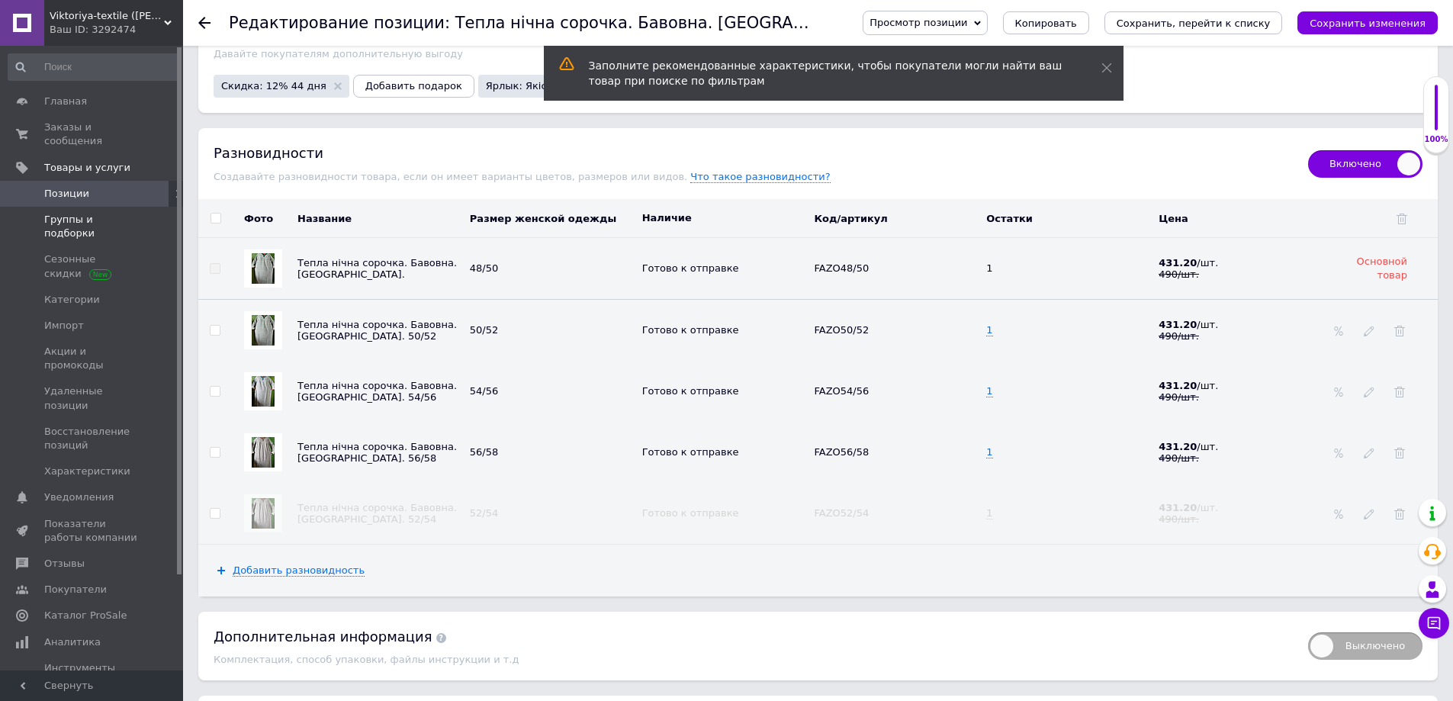
click at [110, 213] on span "Группы и подборки" at bounding box center [92, 226] width 97 height 27
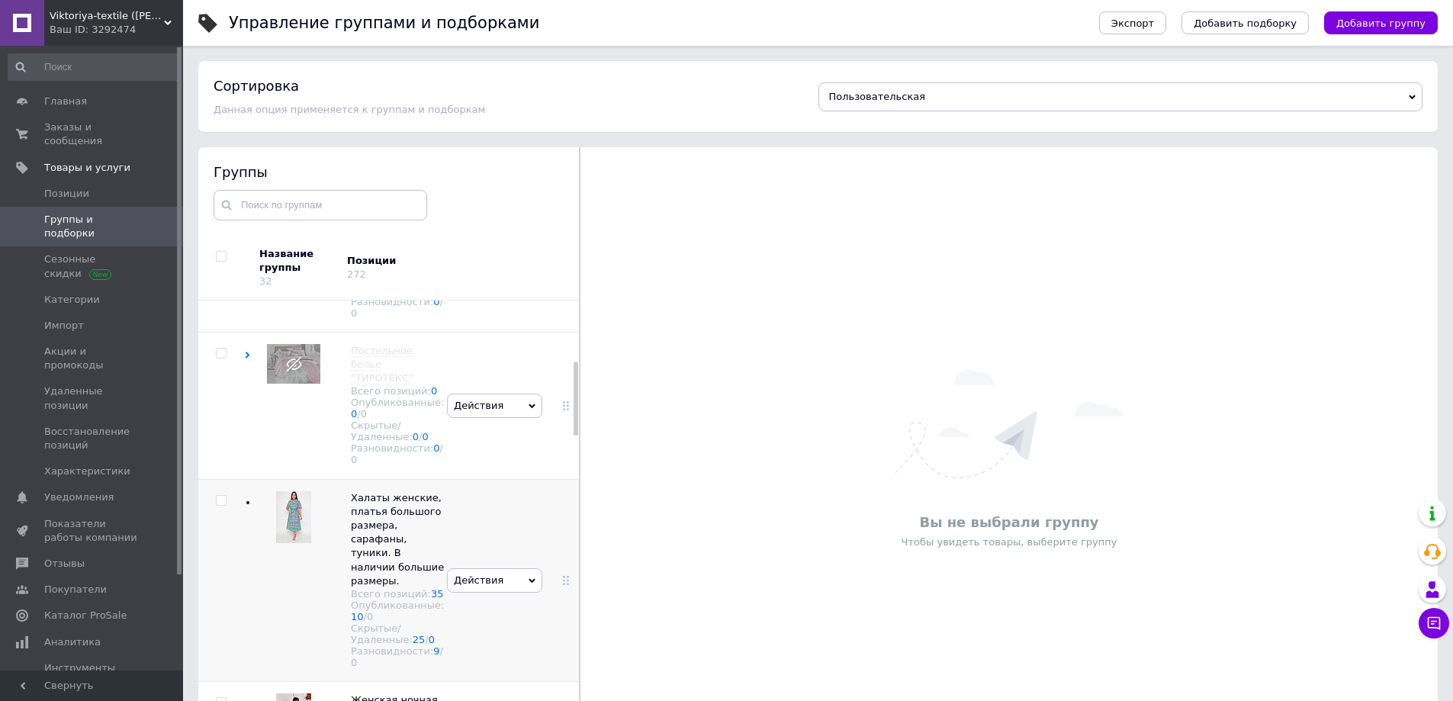
scroll to position [381, 0]
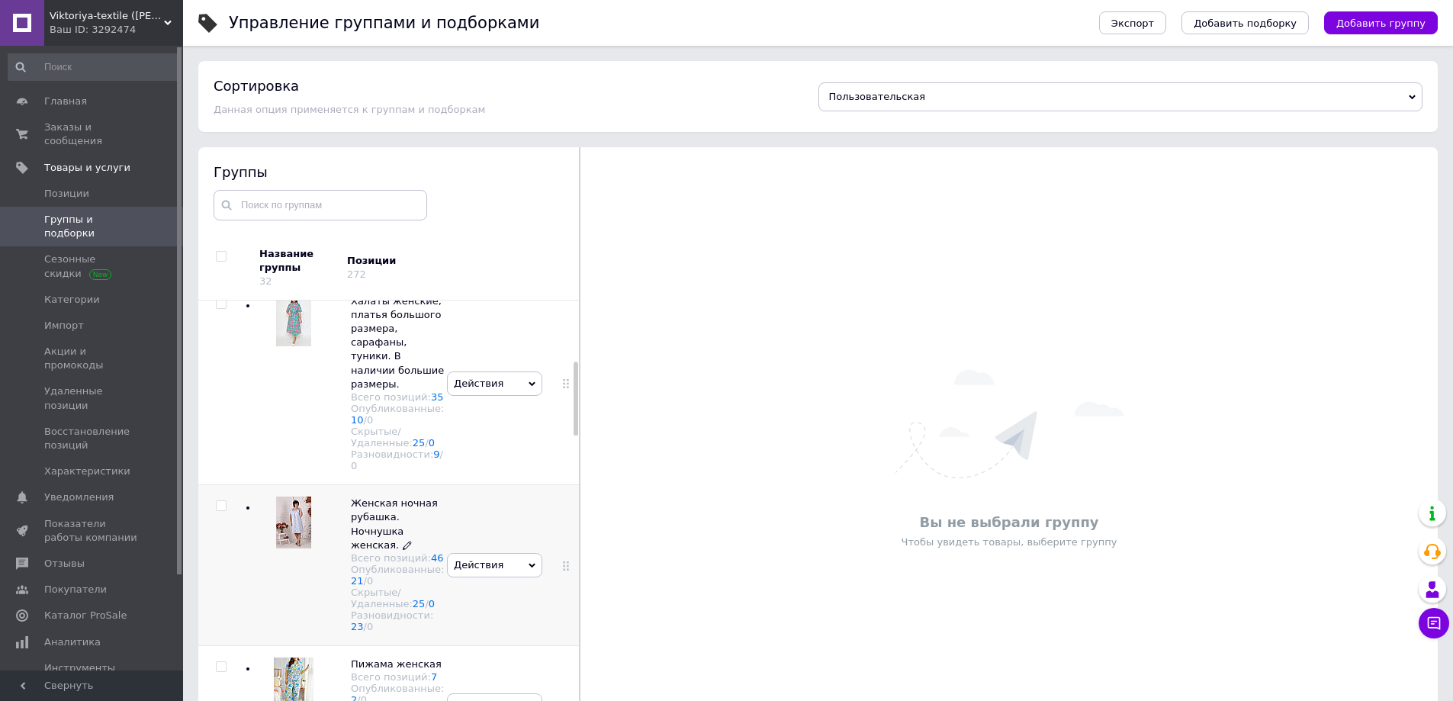
click at [410, 551] on span "Женская ночная рубашка. Ночнушка женская." at bounding box center [394, 523] width 87 height 53
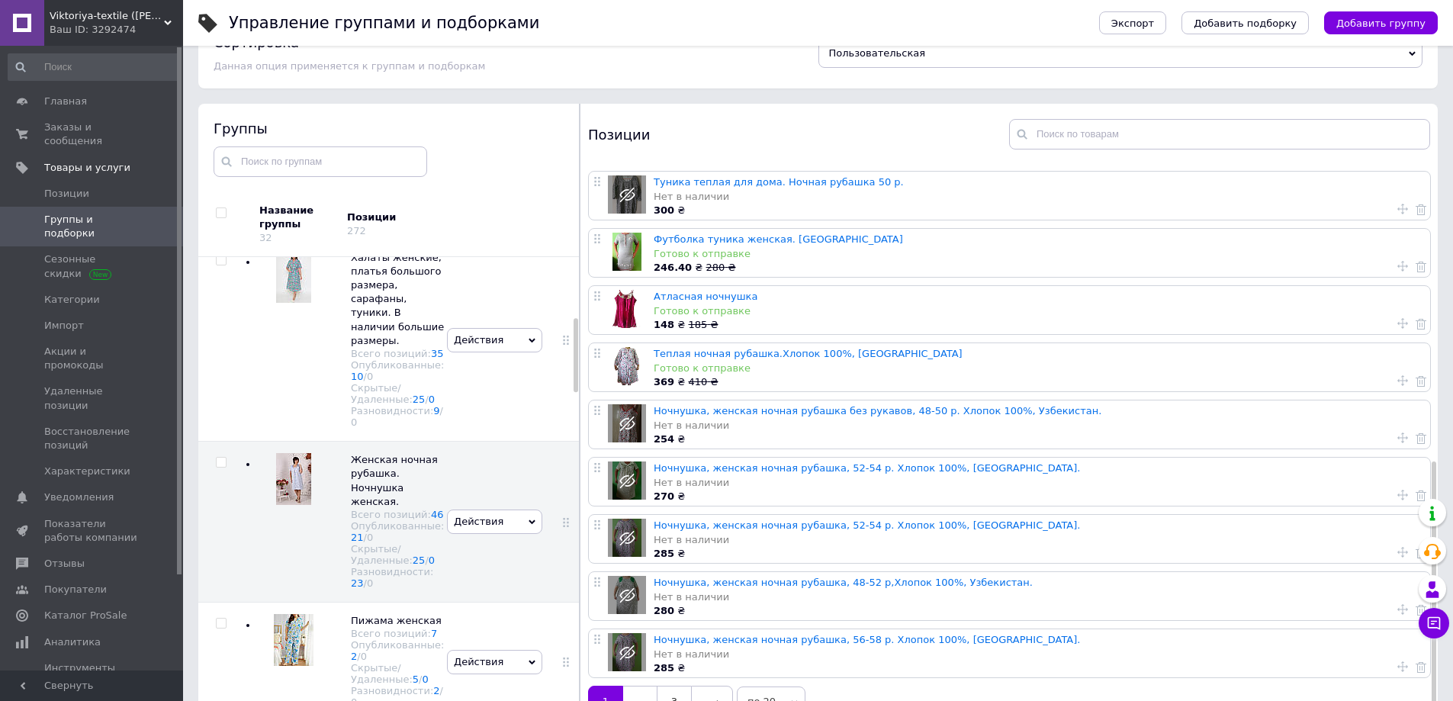
scroll to position [86, 0]
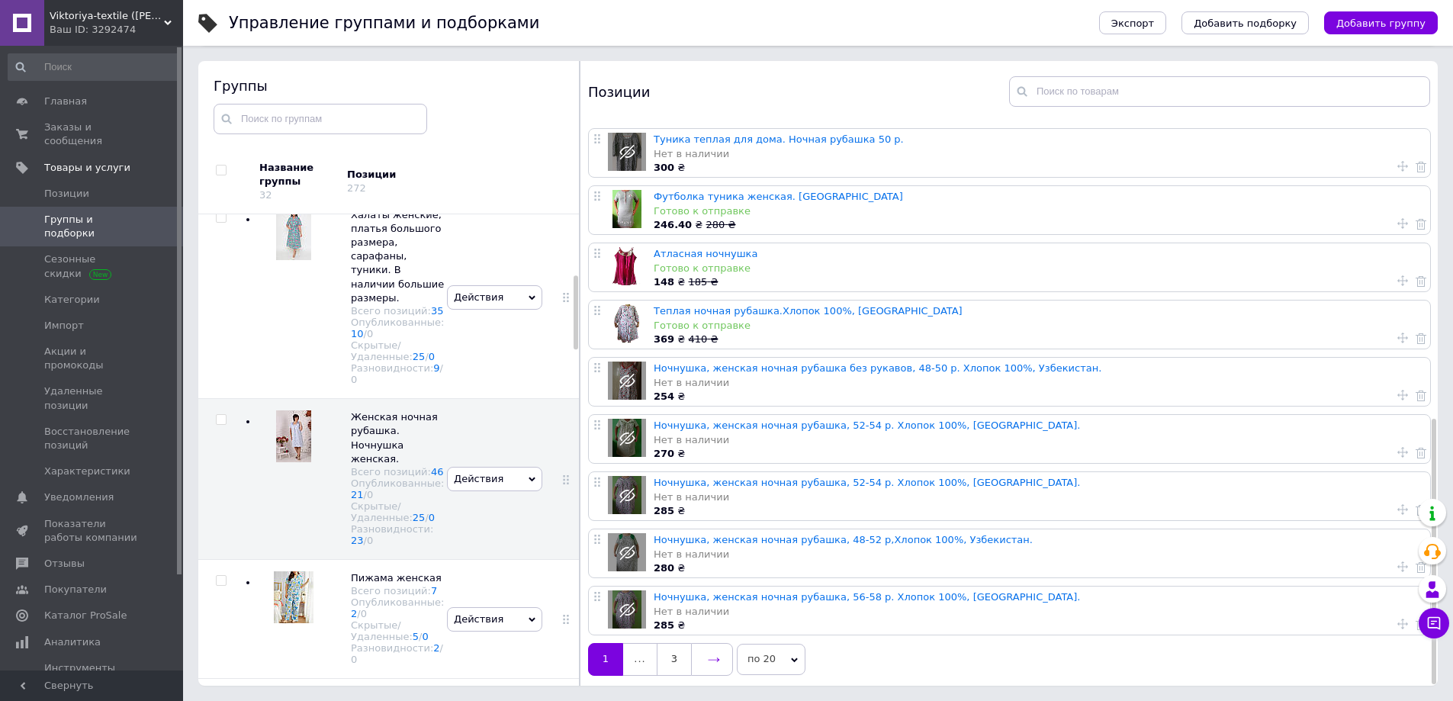
click at [716, 653] on icon at bounding box center [714, 659] width 12 height 12
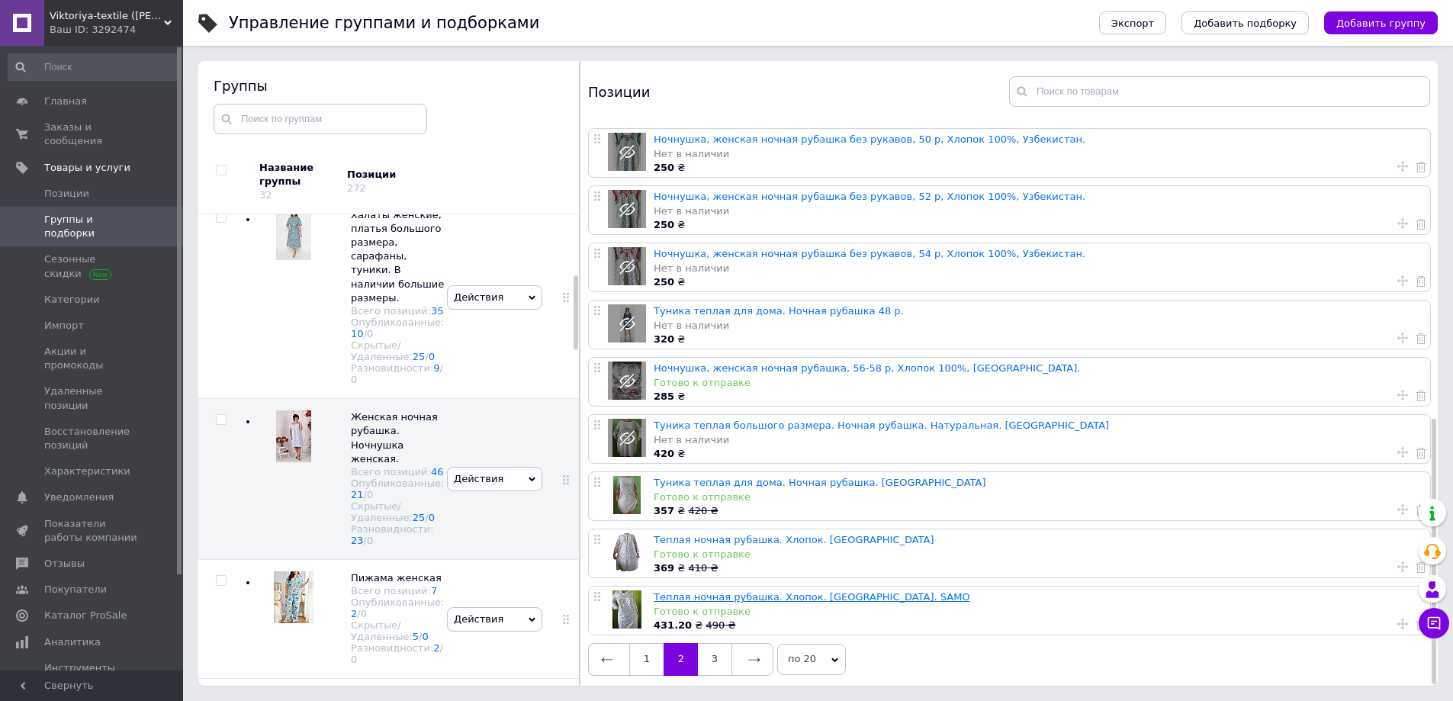
click at [727, 591] on link "Теплая ночная рубашка. Хлопок. [GEOGRAPHIC_DATA]. SAMO" at bounding box center [811, 596] width 316 height 11
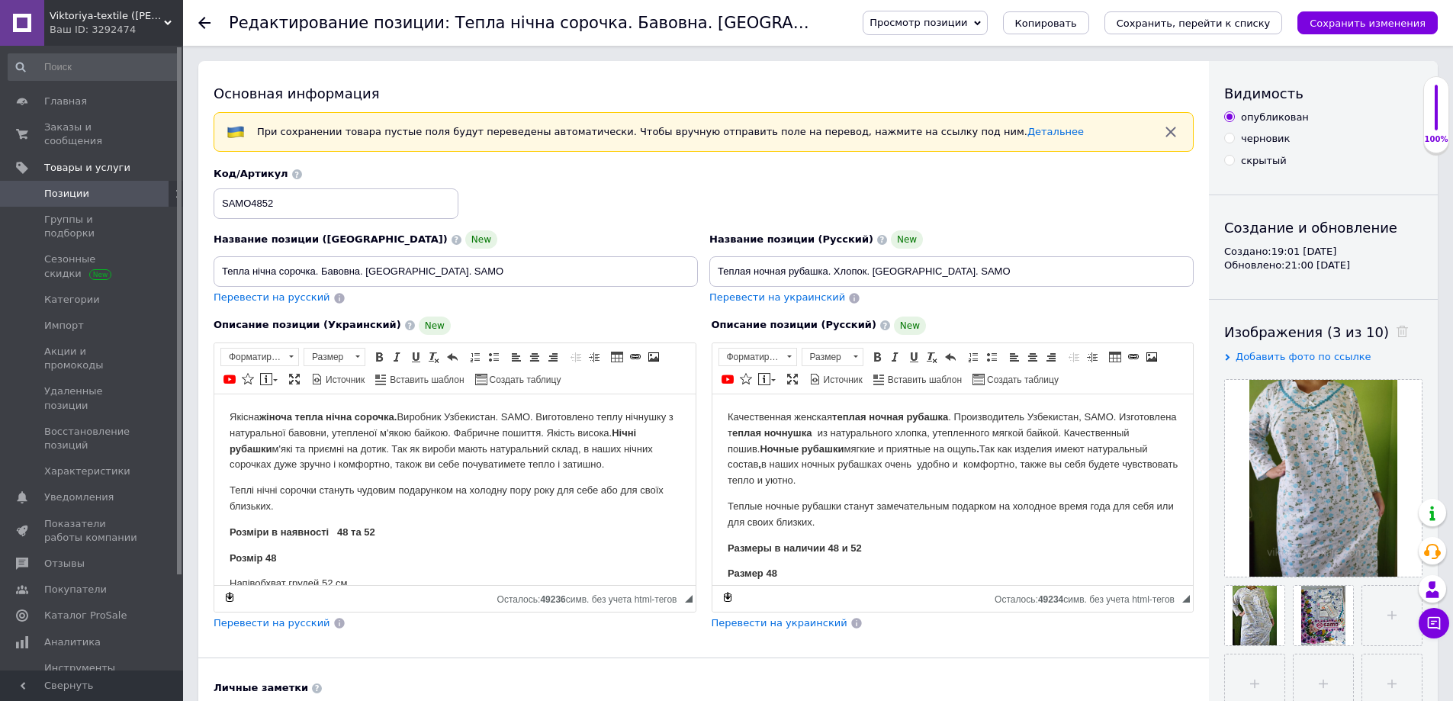
click at [431, 536] on p "Розміри в наявності 48 та 52" at bounding box center [455, 532] width 451 height 16
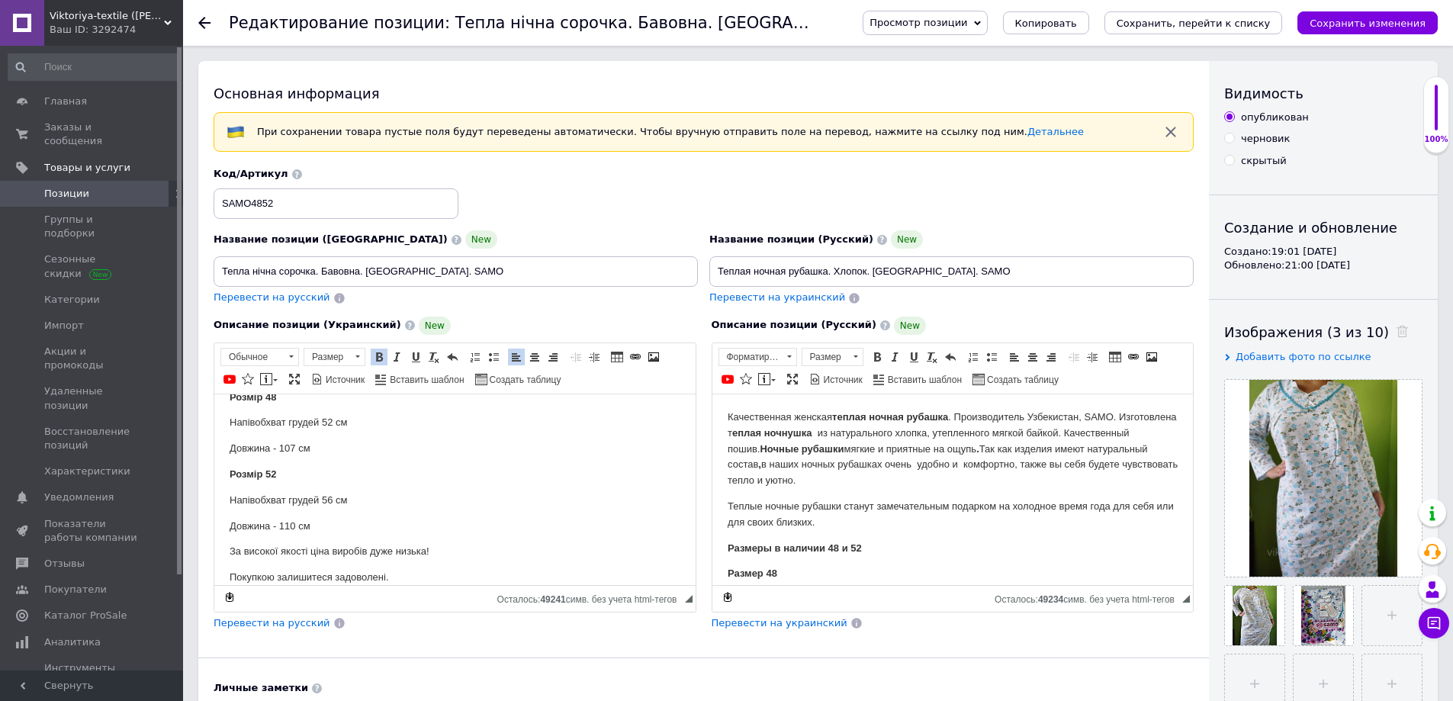
scroll to position [219, 0]
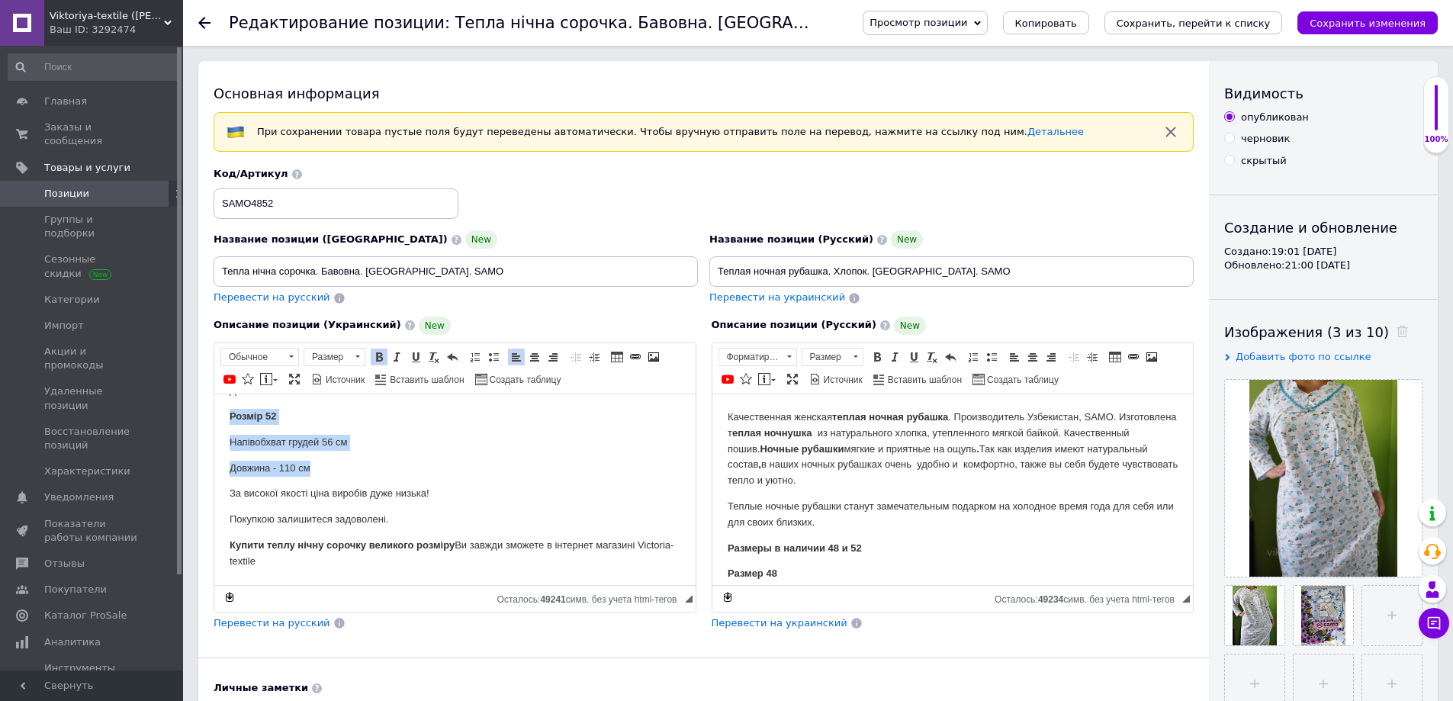
drag, startPoint x: 227, startPoint y: 413, endPoint x: 376, endPoint y: 451, distance: 153.5
click at [376, 451] on html "Якісна жіноча тепла нічна сорочка. Виробник Узбекистан. SAMO. Виготовлено теплу…" at bounding box center [454, 379] width 481 height 409
click at [888, 544] on p "Размеры в наличии 48 и 52" at bounding box center [952, 548] width 451 height 16
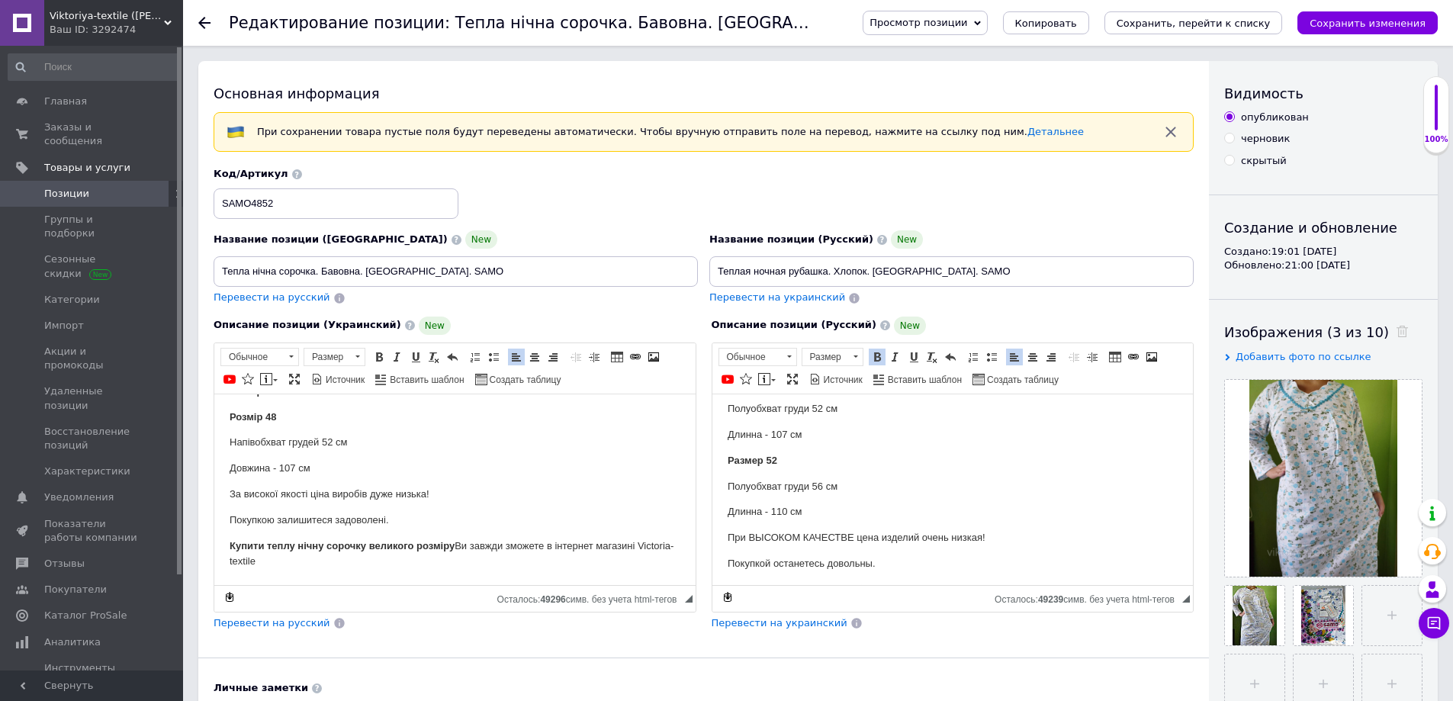
scroll to position [219, 0]
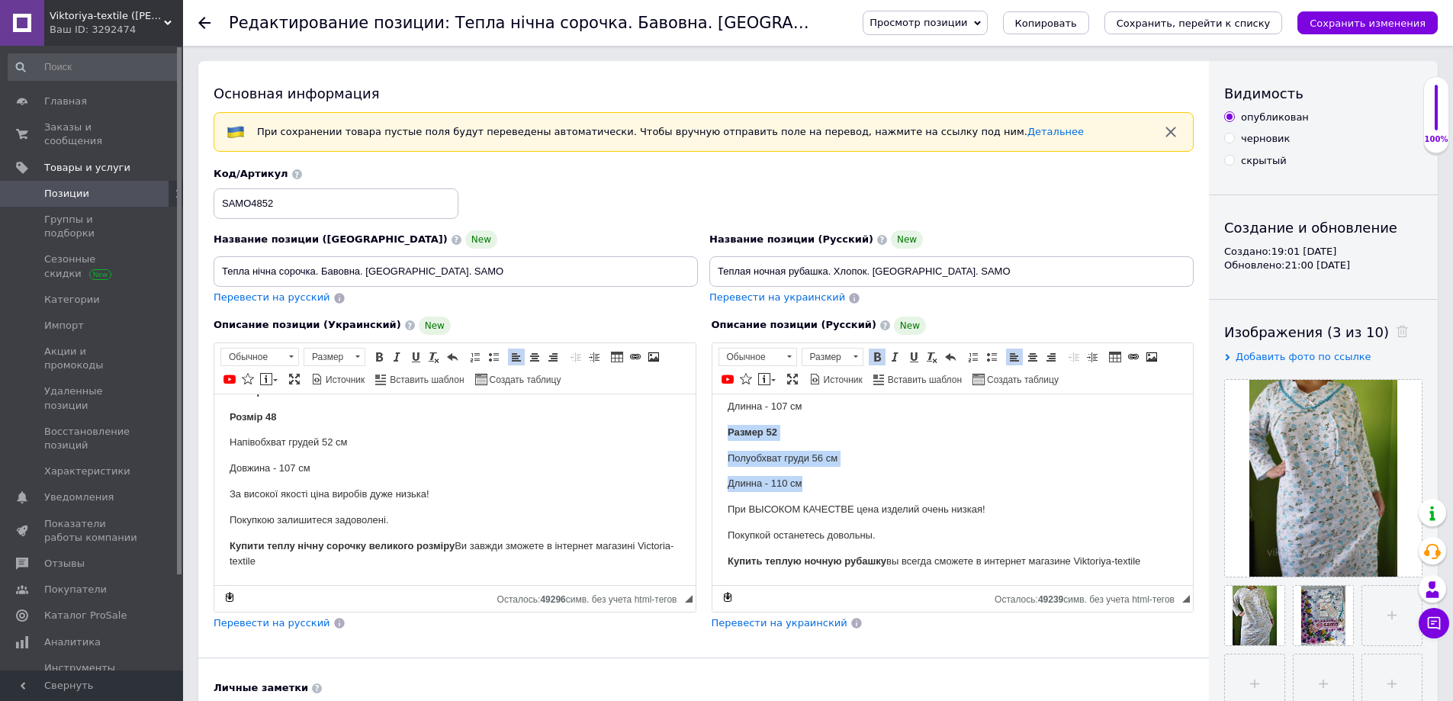
drag, startPoint x: 766, startPoint y: 432, endPoint x: 878, endPoint y: 474, distance: 119.9
click at [878, 474] on html "Качественная женская теплая ночная рубашка . Производитель Узбекистан, SAMO. Из…" at bounding box center [951, 379] width 481 height 409
click at [1344, 25] on icon "Сохранить изменения" at bounding box center [1367, 23] width 116 height 11
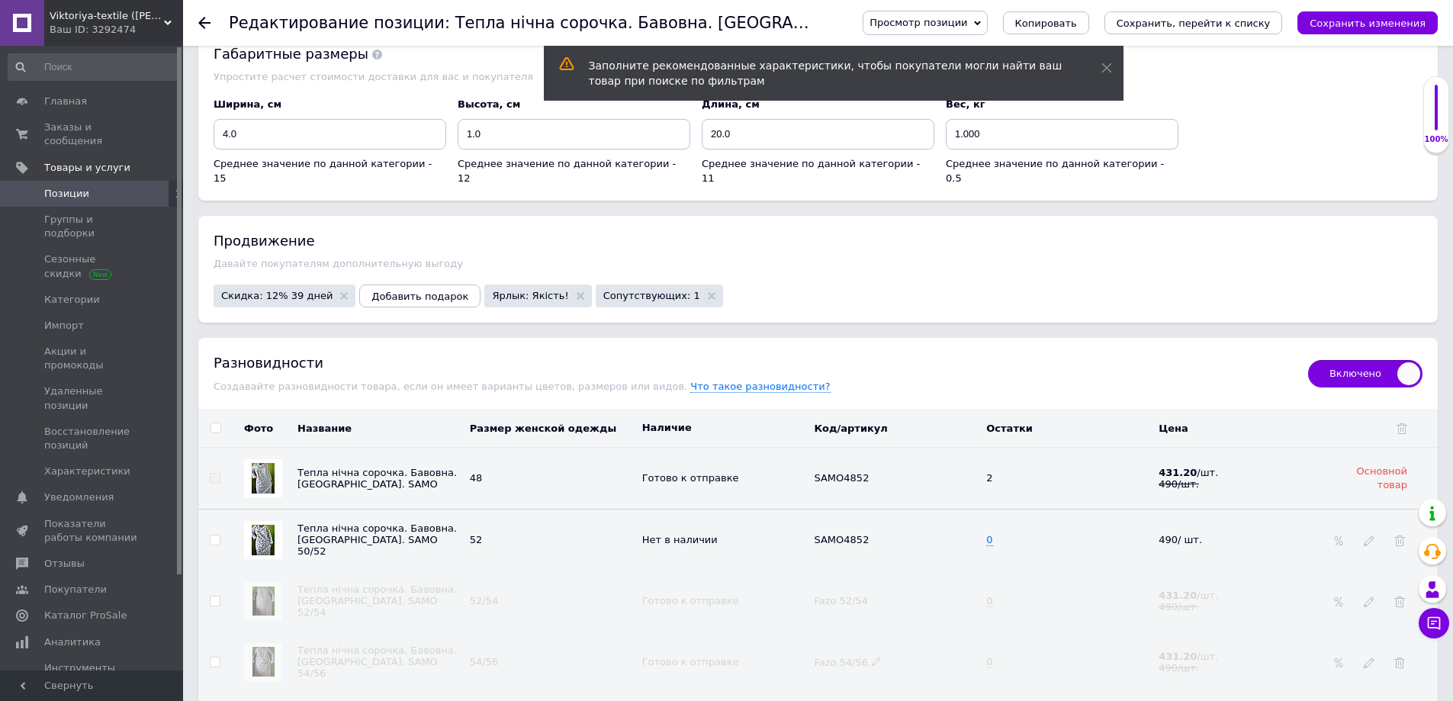
scroll to position [2135, 0]
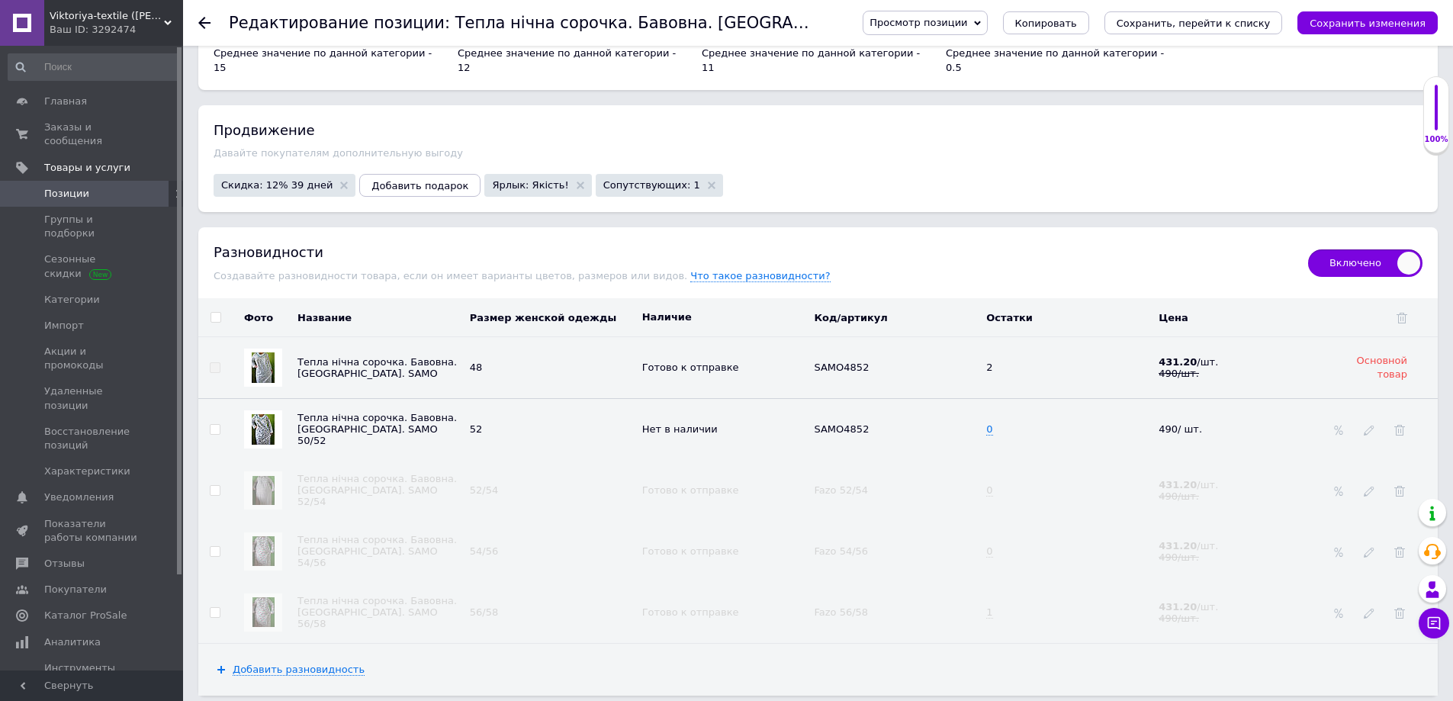
click at [215, 425] on input "checkbox" at bounding box center [215, 430] width 10 height 10
checkbox input "true"
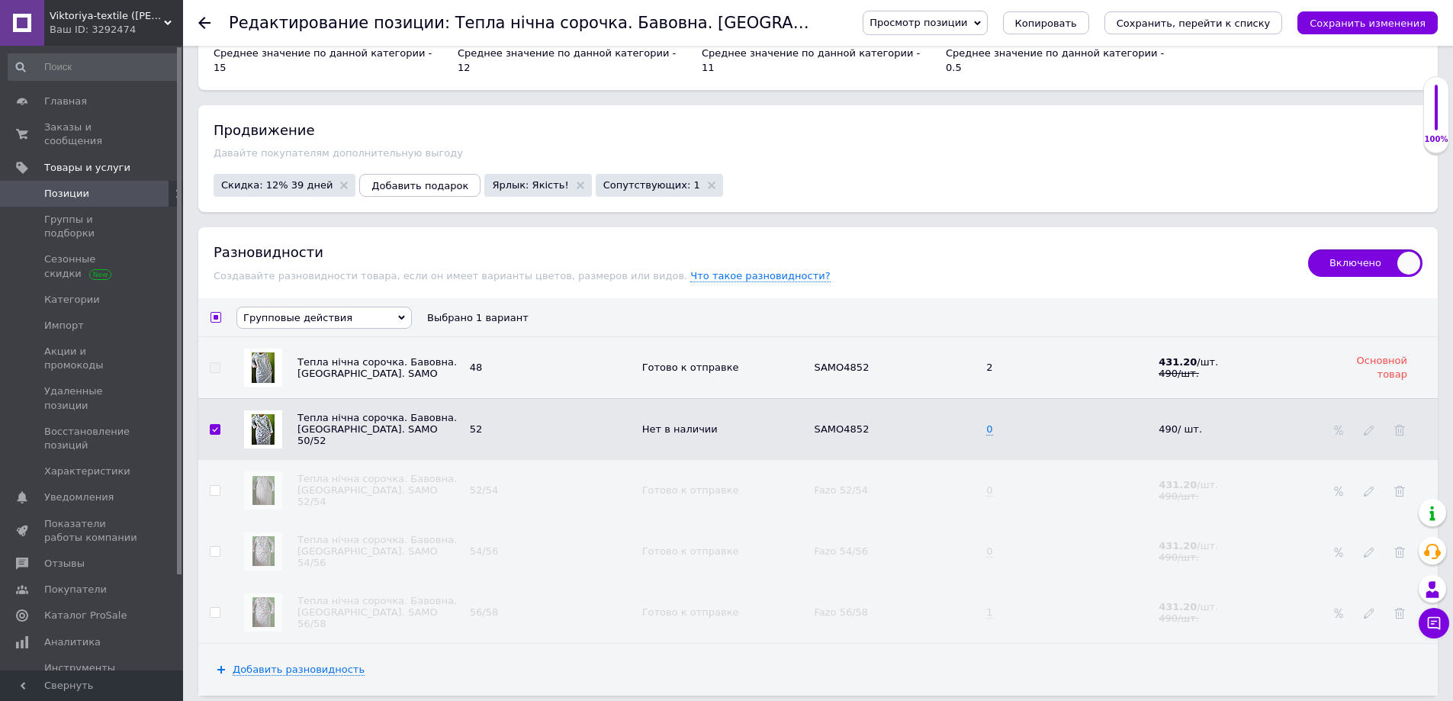
click at [400, 314] on icon at bounding box center [401, 317] width 7 height 7
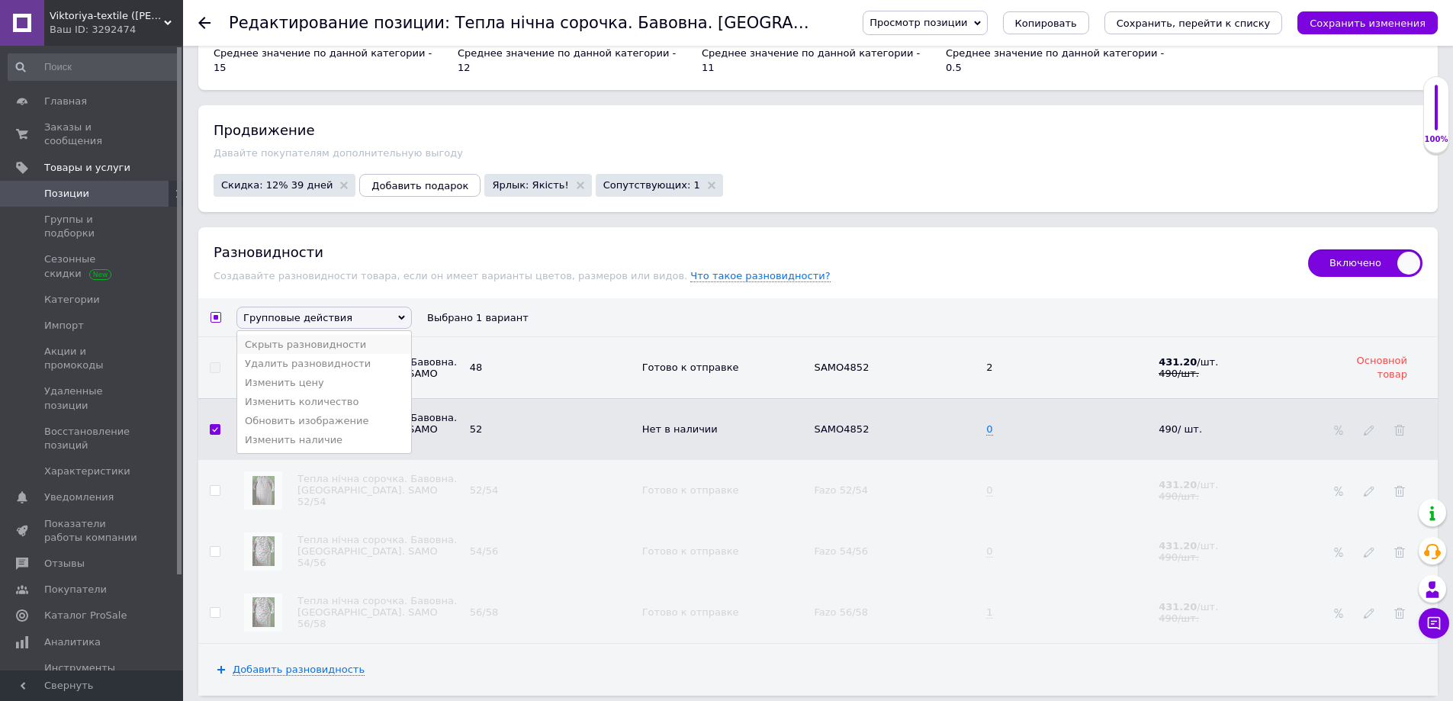
click at [315, 335] on li "Скрыть разновидности" at bounding box center [324, 344] width 174 height 19
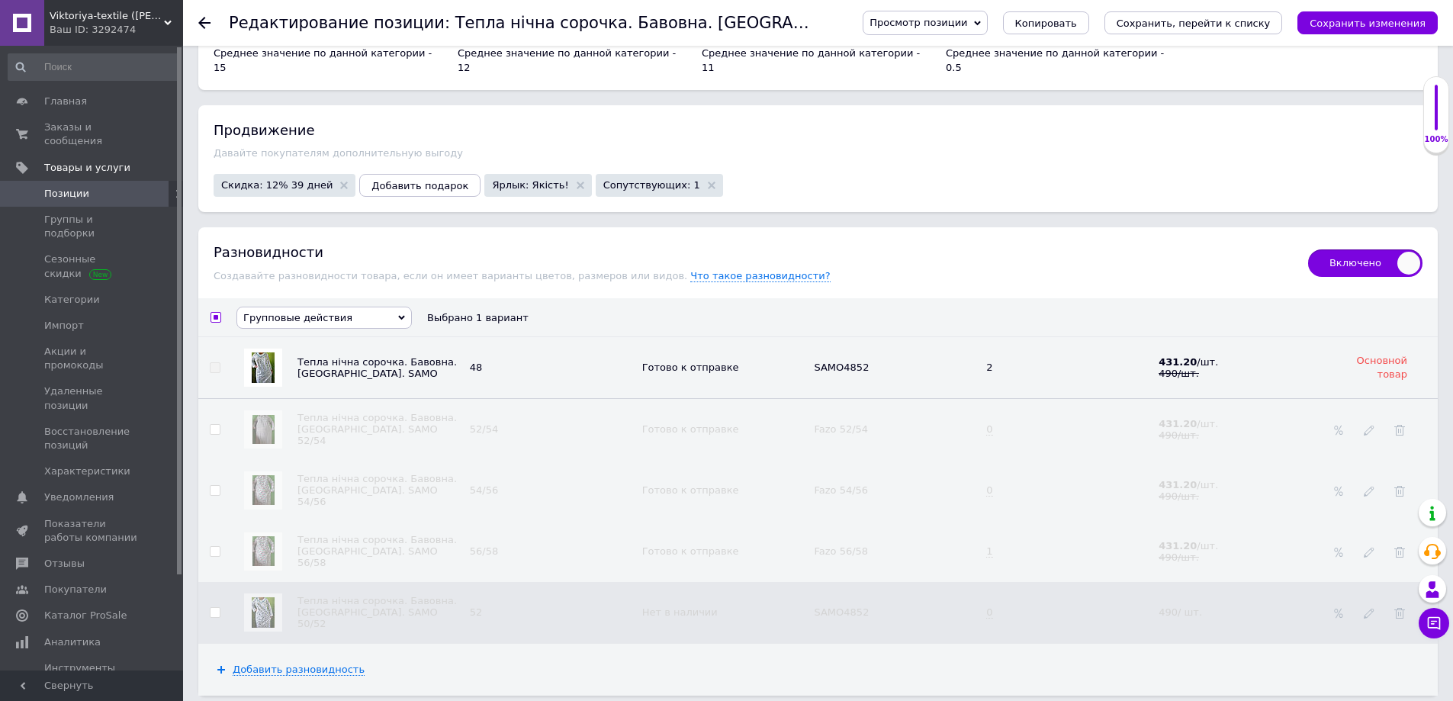
checkbox input "false"
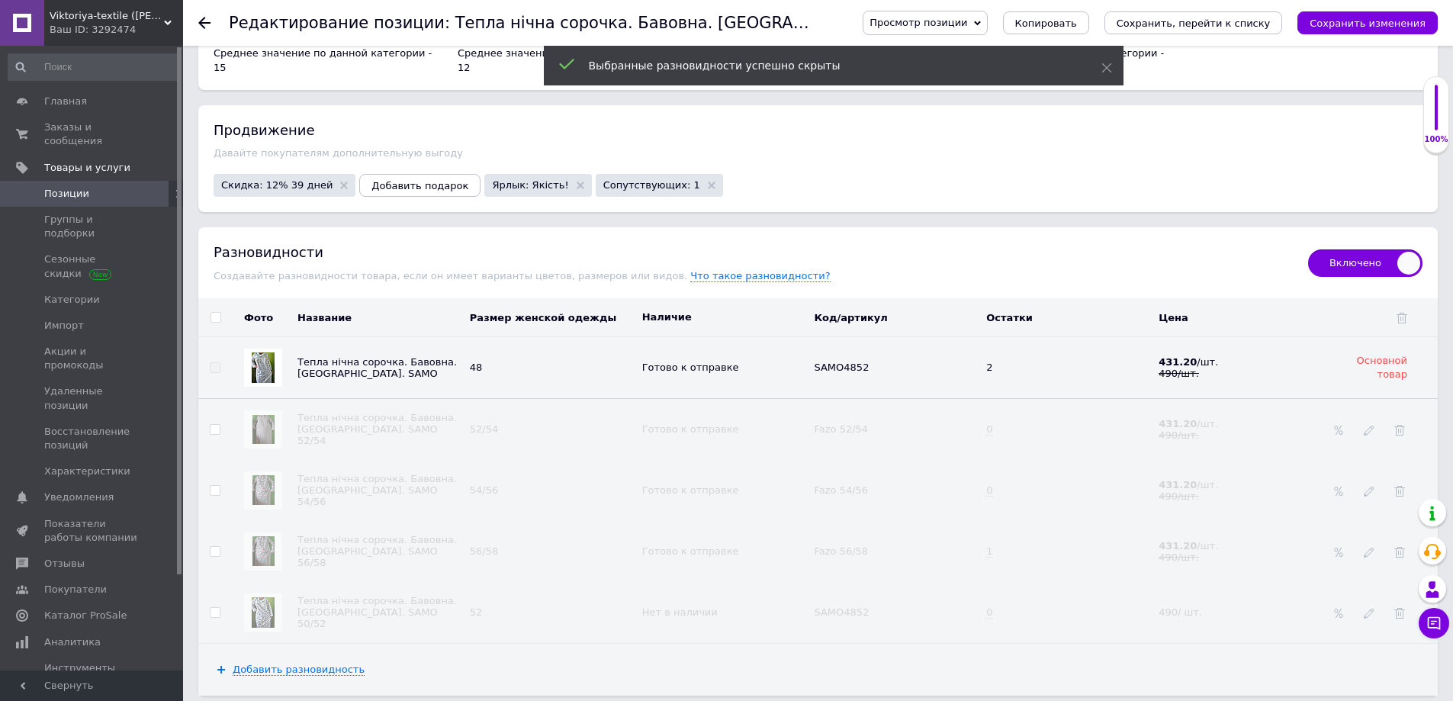
click at [1355, 21] on icon "Сохранить изменения" at bounding box center [1367, 23] width 116 height 11
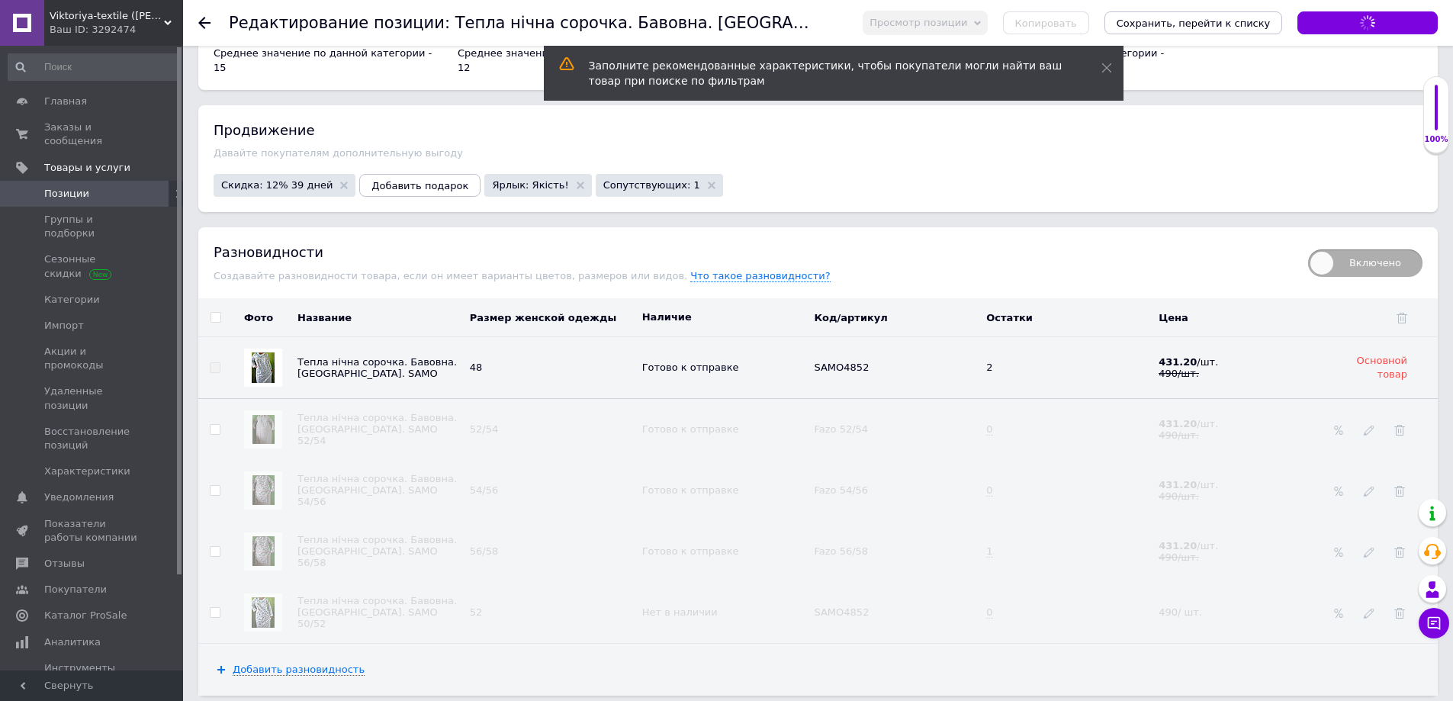
checkbox input "false"
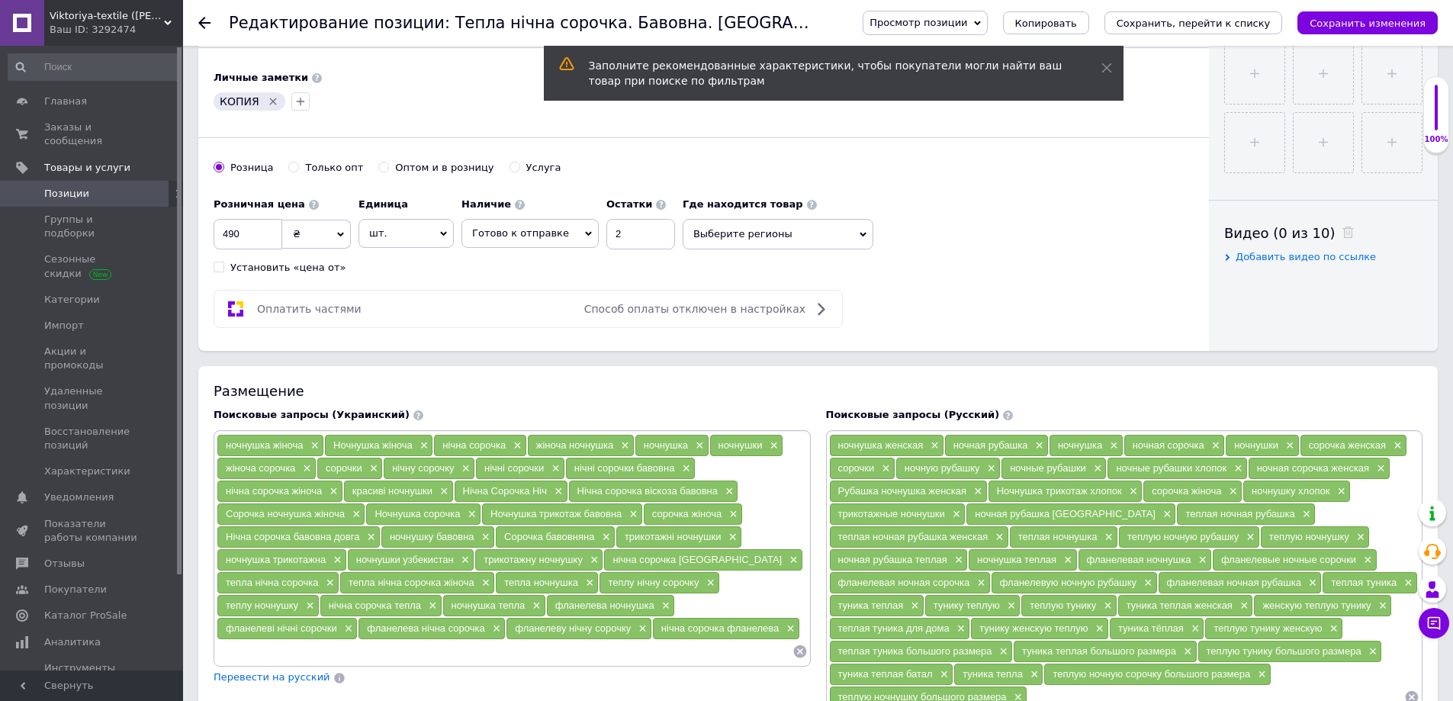
scroll to position [229, 0]
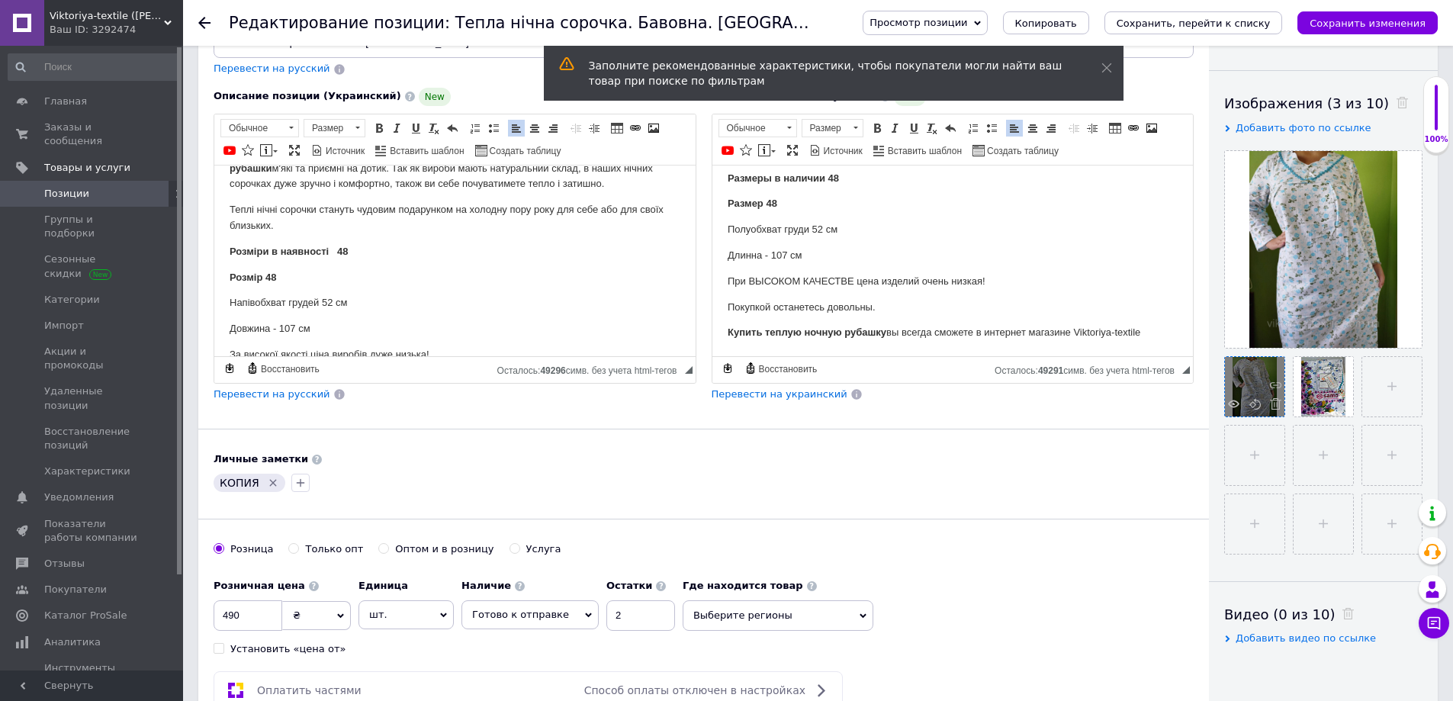
click at [1254, 374] on div at bounding box center [1254, 386] width 59 height 59
click at [1234, 406] on icon at bounding box center [1233, 403] width 11 height 11
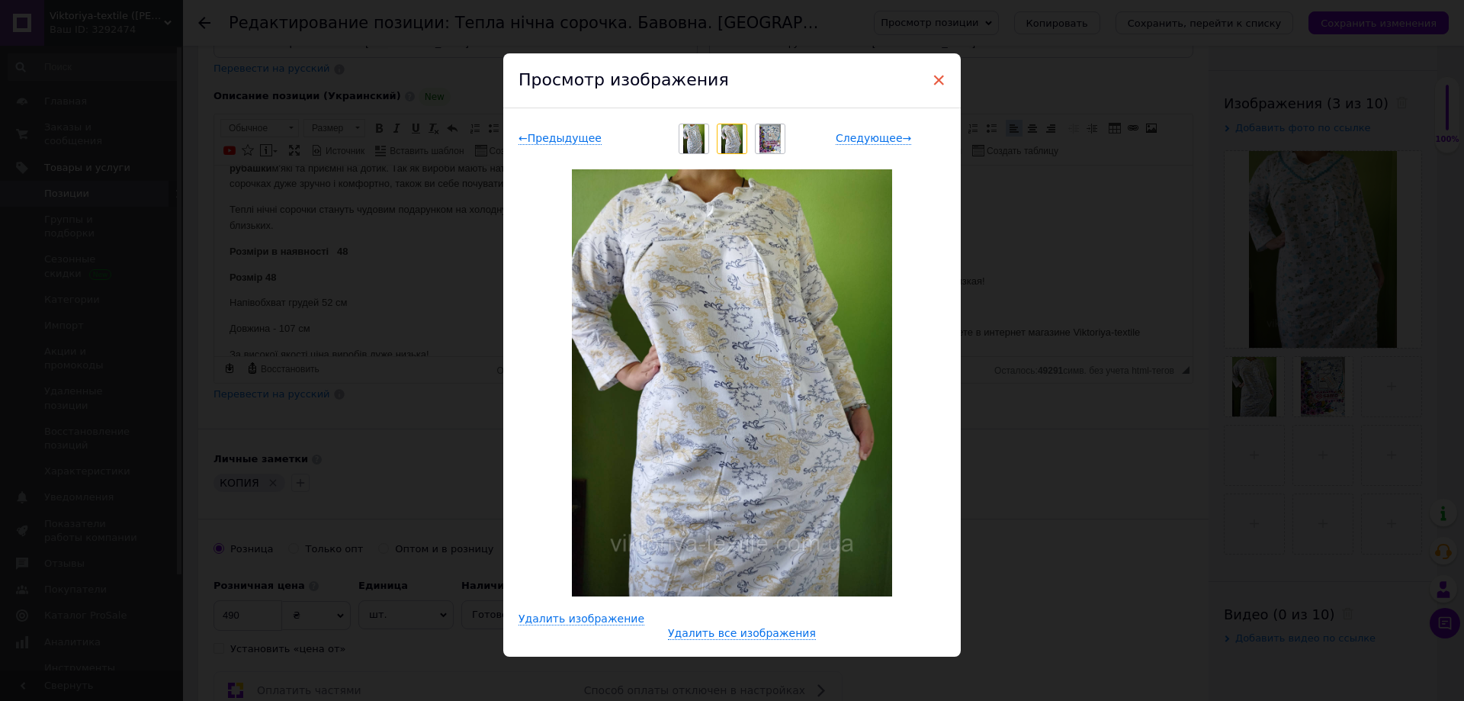
click at [935, 80] on span "×" at bounding box center [939, 80] width 14 height 26
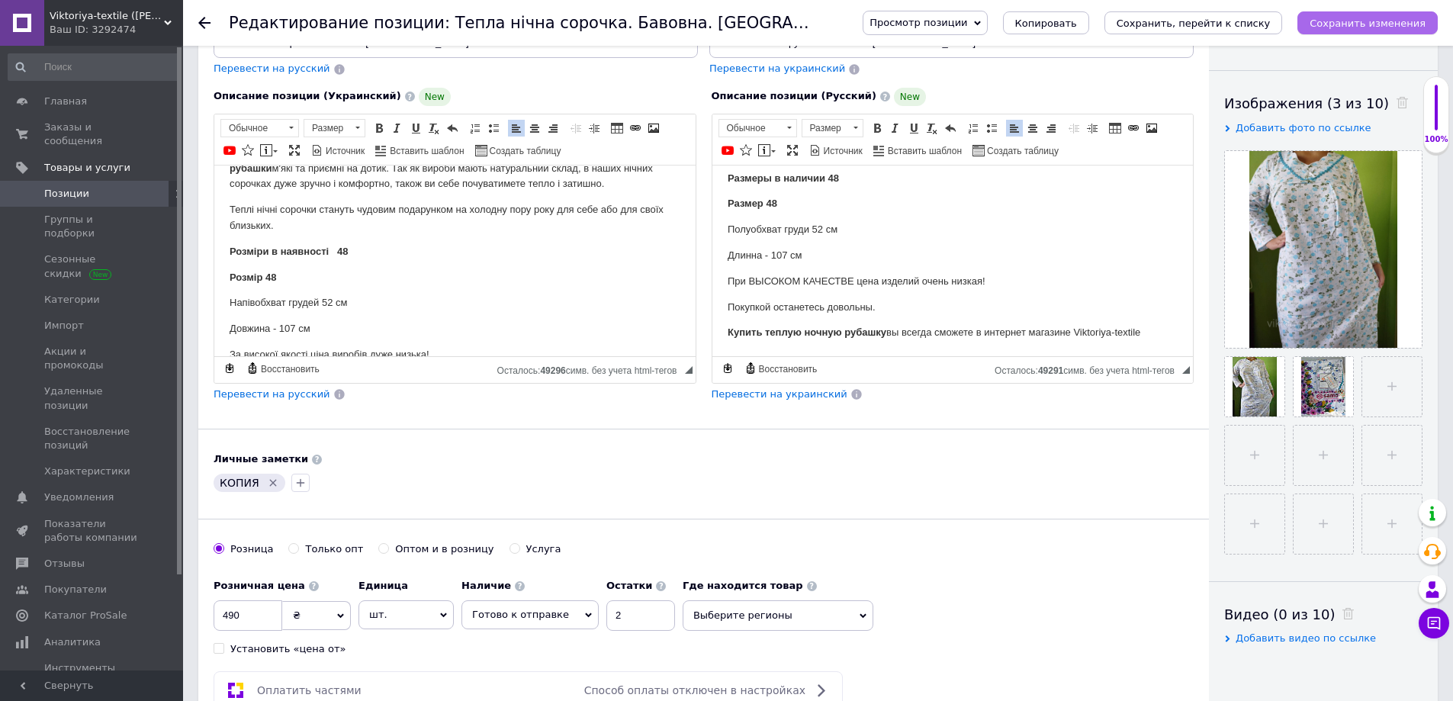
click at [1349, 23] on icon "Сохранить изменения" at bounding box center [1367, 23] width 116 height 11
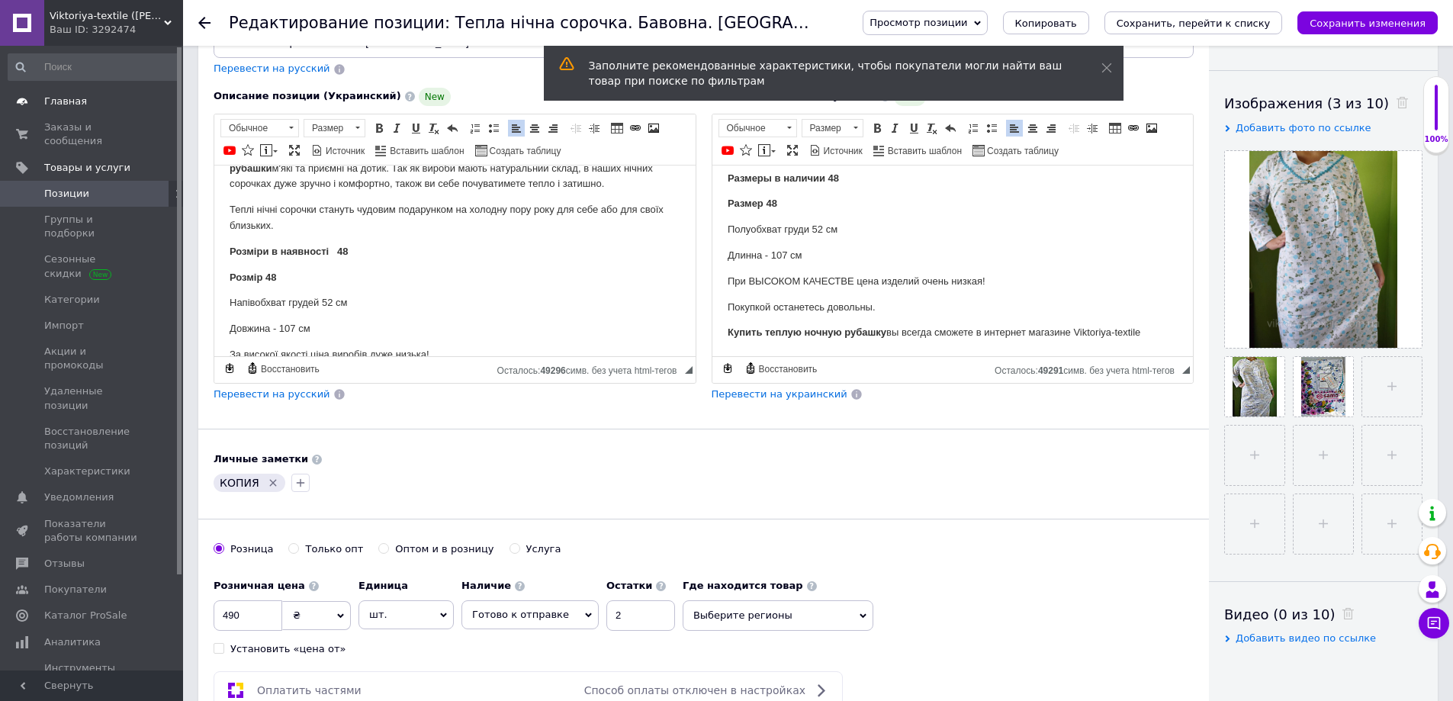
click at [50, 101] on span "Главная" at bounding box center [65, 102] width 43 height 14
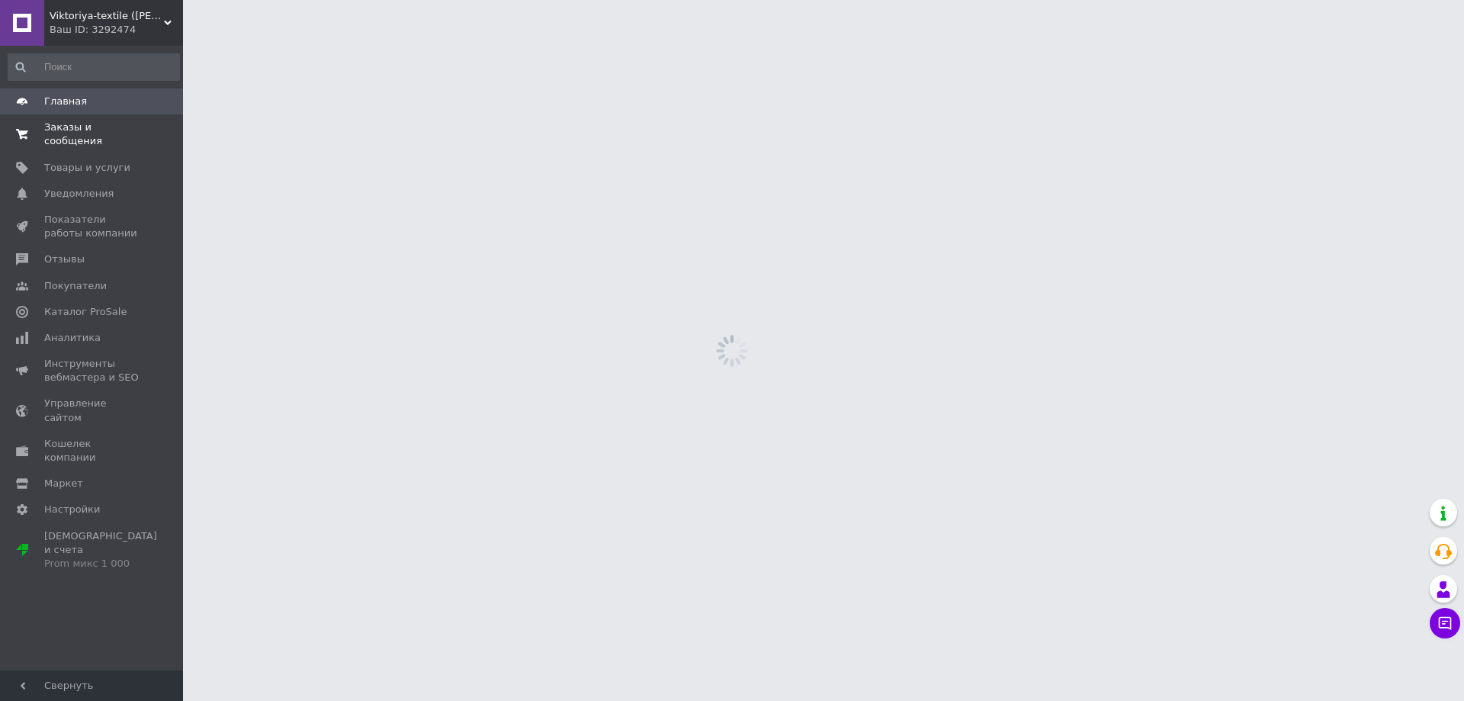
click at [58, 127] on span "Заказы и сообщения" at bounding box center [92, 133] width 97 height 27
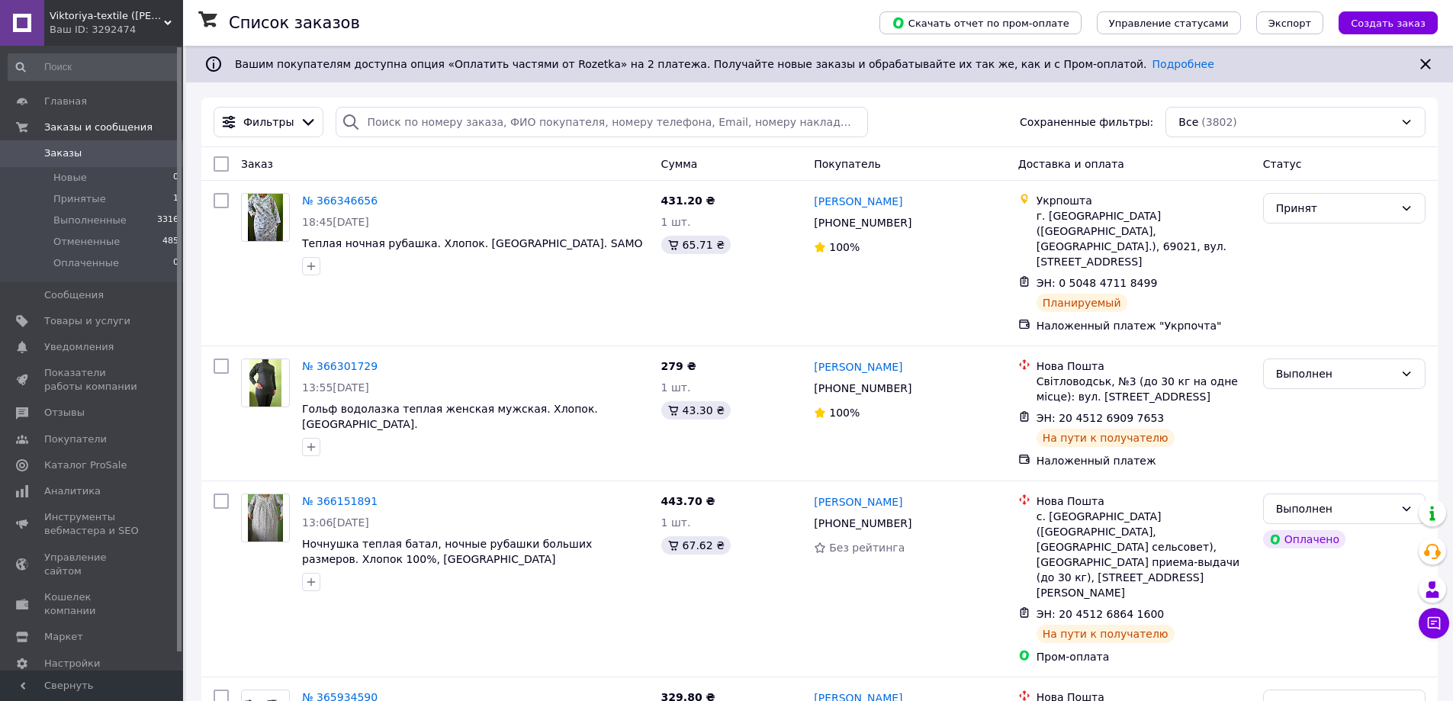
click at [47, 152] on span "Заказы" at bounding box center [62, 153] width 37 height 14
